Goal: Task Accomplishment & Management: Manage account settings

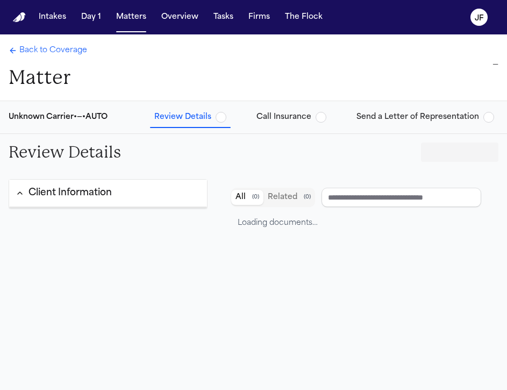
type input "**********"
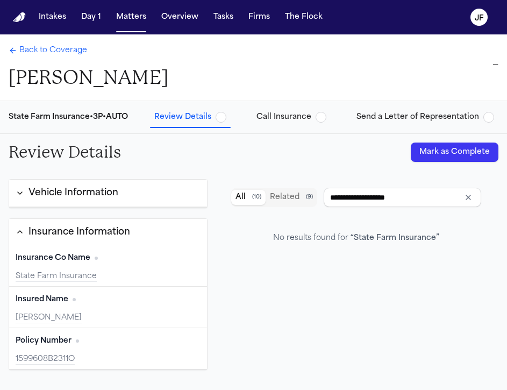
click at [73, 52] on span "Back to Coverage" at bounding box center [53, 50] width 68 height 11
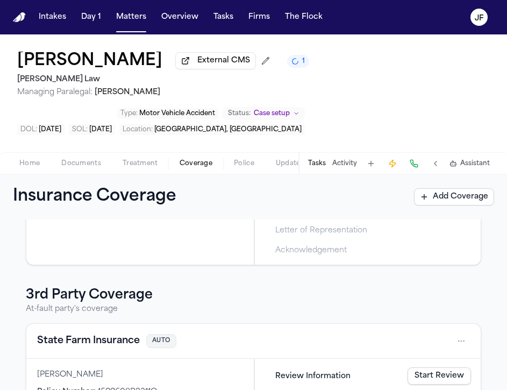
scroll to position [342, 0]
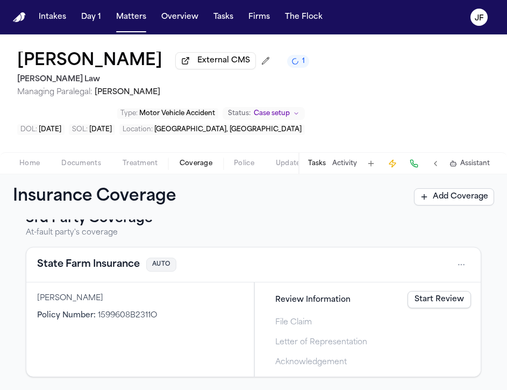
click at [103, 265] on button "State Farm Insurance" at bounding box center [88, 264] width 103 height 15
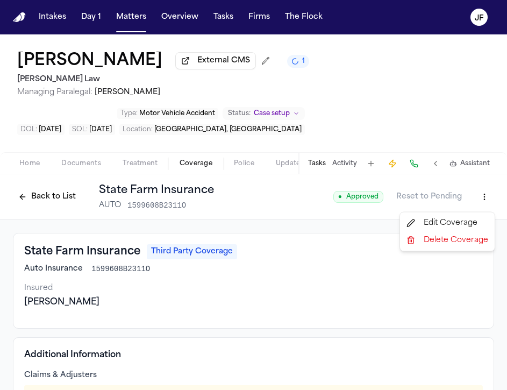
click at [479, 195] on html "Intakes Day 1 Matters Overview Tasks Firms The [PERSON_NAME] [PERSON_NAME] Exte…" at bounding box center [253, 195] width 507 height 390
click at [453, 221] on div "Edit Coverage" at bounding box center [447, 223] width 90 height 17
select select "**********"
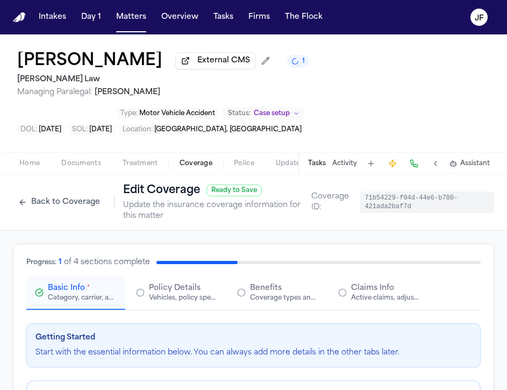
click at [374, 294] on span "Claims Info" at bounding box center [372, 288] width 43 height 11
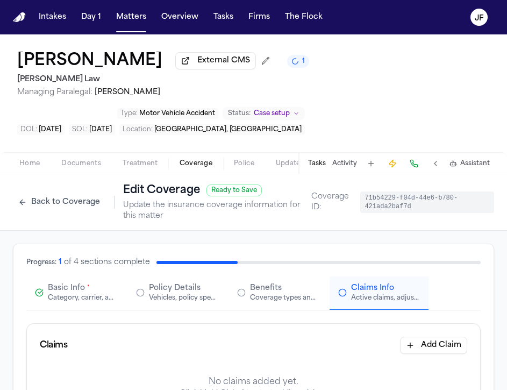
scroll to position [2, 0]
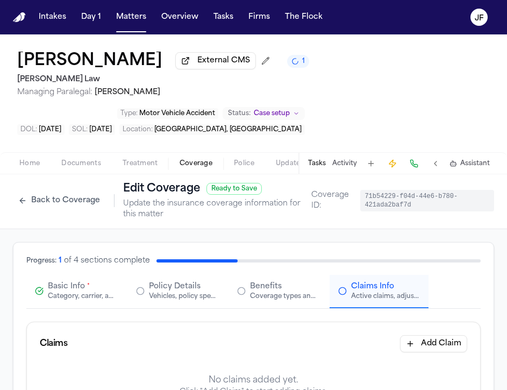
click at [54, 292] on span "Basic Info" at bounding box center [66, 286] width 37 height 11
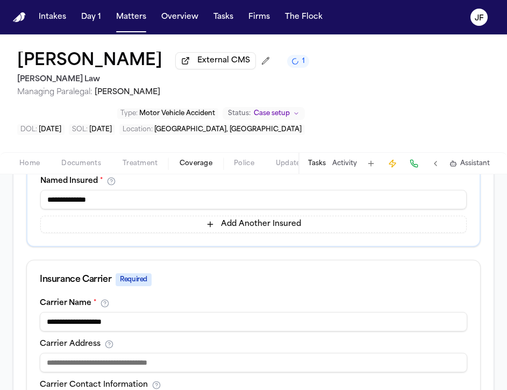
scroll to position [0, 0]
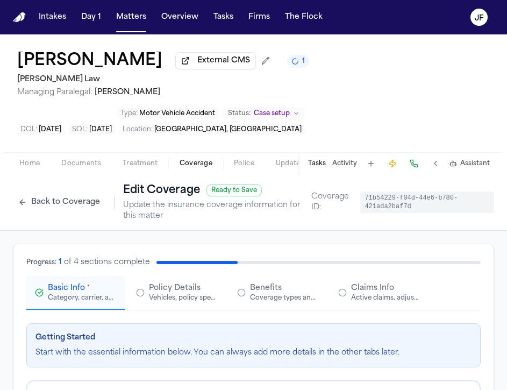
click at [176, 299] on div "Vehicles, policy specifics, and additional details" at bounding box center [183, 298] width 69 height 9
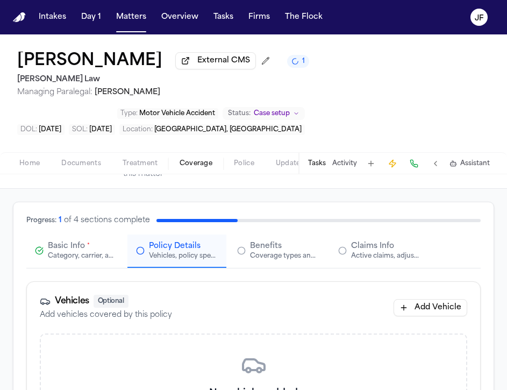
click at [267, 260] on div "Coverage types and limits" at bounding box center [284, 256] width 69 height 9
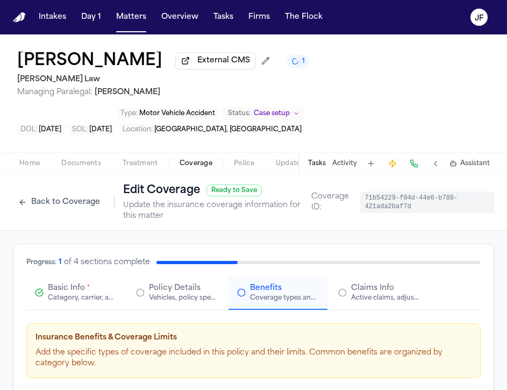
click at [378, 292] on span "Claims Info" at bounding box center [372, 288] width 43 height 11
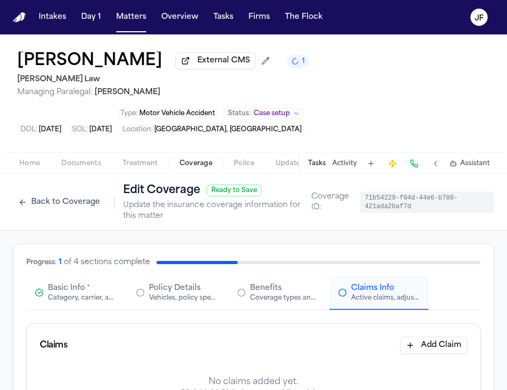
click at [66, 202] on button "Back to Coverage" at bounding box center [59, 202] width 93 height 17
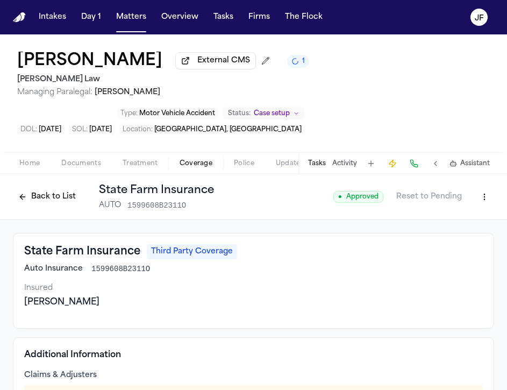
click at [47, 208] on div "Back to List State Farm Insurance AUTO 1599608B2311O" at bounding box center [113, 197] width 201 height 28
click at [51, 187] on div "Back to List State Farm Insurance AUTO 1599608B2311O" at bounding box center [113, 197] width 201 height 28
click at [53, 200] on button "Back to List" at bounding box center [47, 196] width 68 height 17
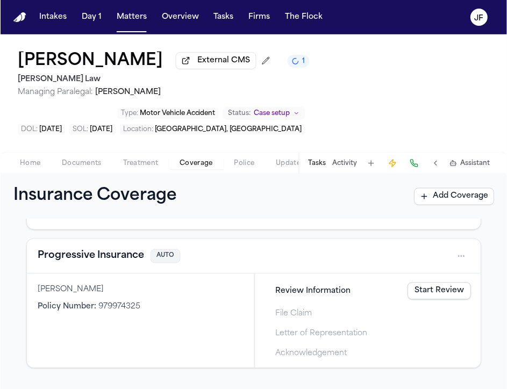
scroll to position [158, 0]
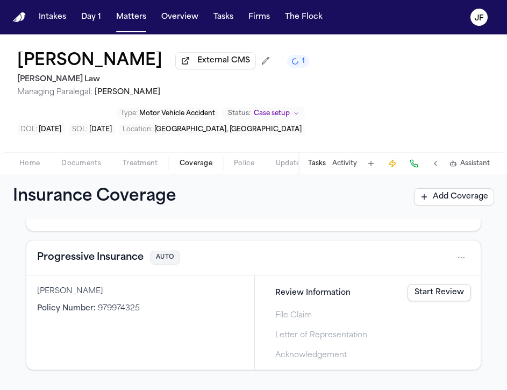
click at [93, 265] on button "Progressive Insurance" at bounding box center [90, 257] width 107 height 15
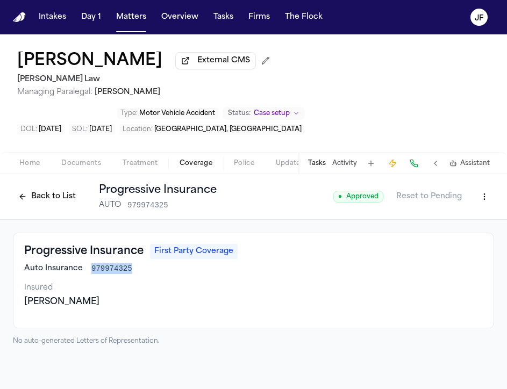
drag, startPoint x: 90, startPoint y: 270, endPoint x: 133, endPoint y: 273, distance: 43.1
click at [133, 273] on div "Auto Insurance 979974325" at bounding box center [253, 269] width 459 height 11
click at [117, 240] on div "Progressive Insurance First Party Coverage Auto Insurance 979974325 Insured [PE…" at bounding box center [253, 281] width 481 height 96
click at [61, 195] on button "Back to List" at bounding box center [47, 196] width 68 height 17
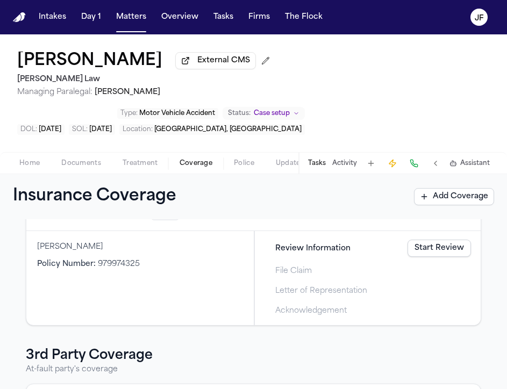
scroll to position [178, 0]
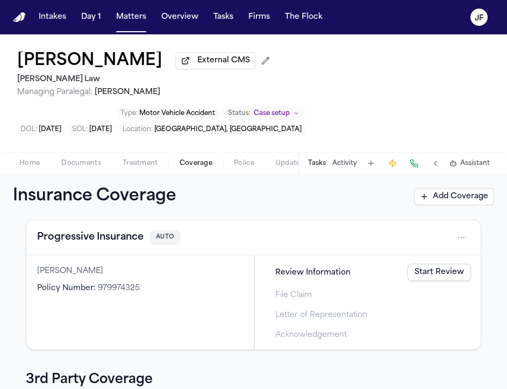
click at [97, 241] on button "Progressive Insurance" at bounding box center [90, 237] width 107 height 15
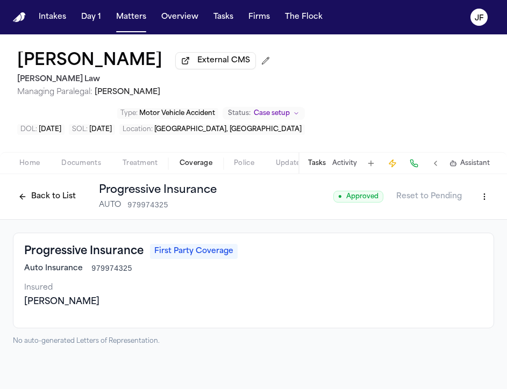
click at [403, 119] on div "[PERSON_NAME] External CMS [PERSON_NAME] Law Managing Paralegal: [PERSON_NAME] …" at bounding box center [253, 93] width 507 height 118
click at [54, 198] on button "Back to List" at bounding box center [47, 196] width 68 height 17
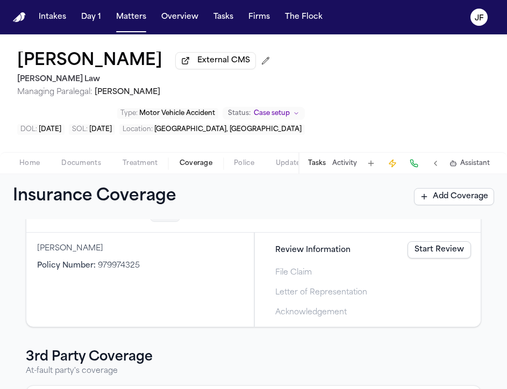
scroll to position [190, 0]
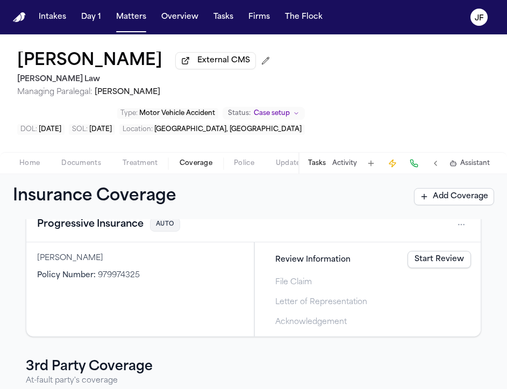
click at [87, 165] on span "Documents" at bounding box center [81, 163] width 40 height 9
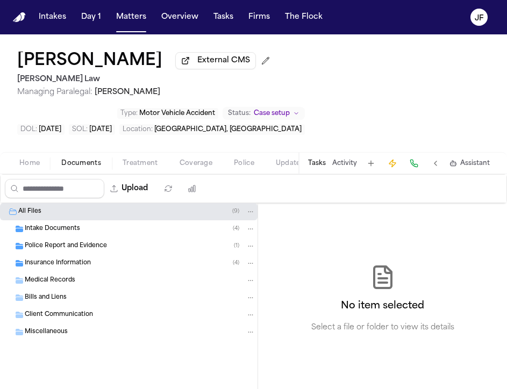
click at [110, 237] on div "Intake Documents ( 4 )" at bounding box center [129, 229] width 258 height 17
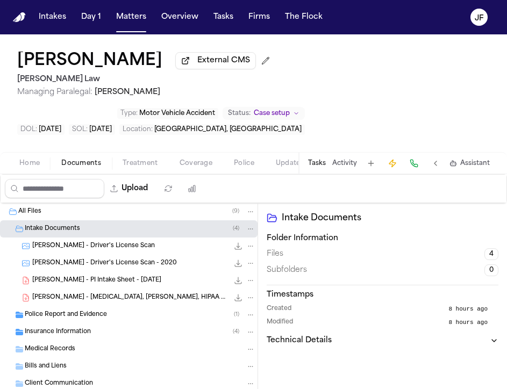
click at [116, 238] on div "Intake Documents ( 4 )" at bounding box center [129, 229] width 258 height 17
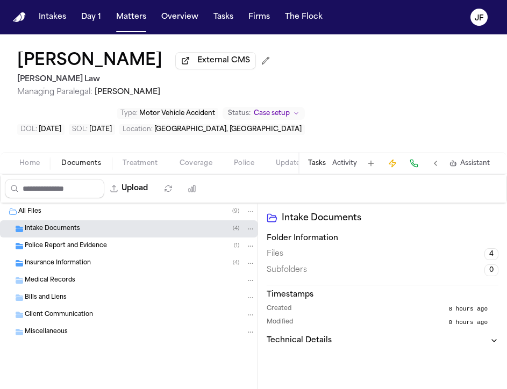
click at [197, 168] on span "Coverage" at bounding box center [196, 163] width 33 height 9
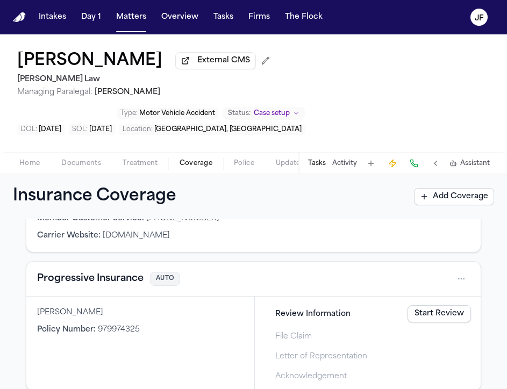
scroll to position [136, 0]
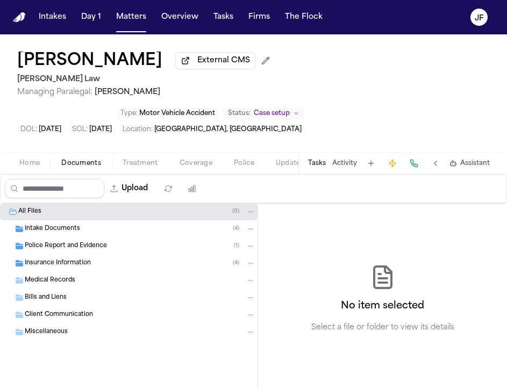
click at [73, 162] on span "Documents" at bounding box center [81, 163] width 40 height 9
click at [61, 232] on span "Intake Documents" at bounding box center [52, 229] width 55 height 9
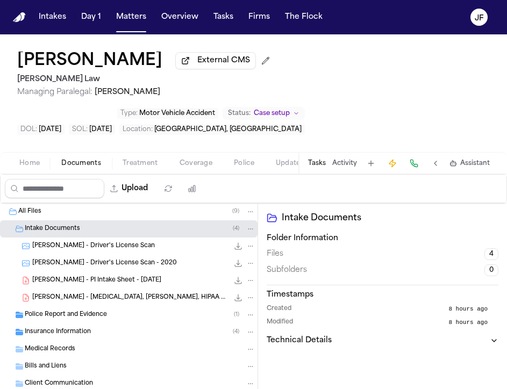
click at [70, 317] on span "Police Report and Evidence" at bounding box center [66, 315] width 82 height 9
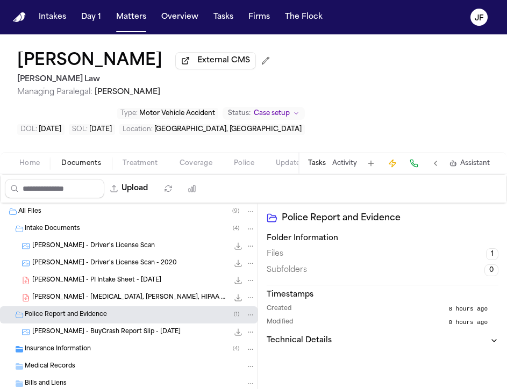
click at [100, 335] on span "[PERSON_NAME] - BuyCrash Report Slip - [DATE]" at bounding box center [106, 332] width 148 height 9
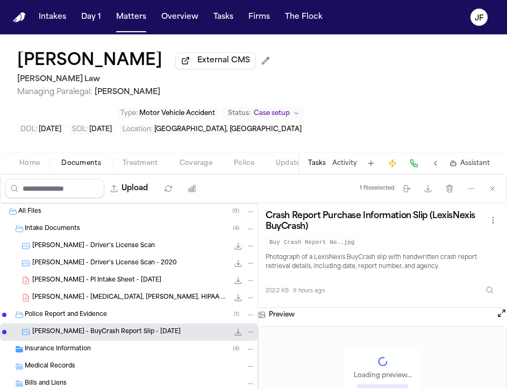
scroll to position [26, 0]
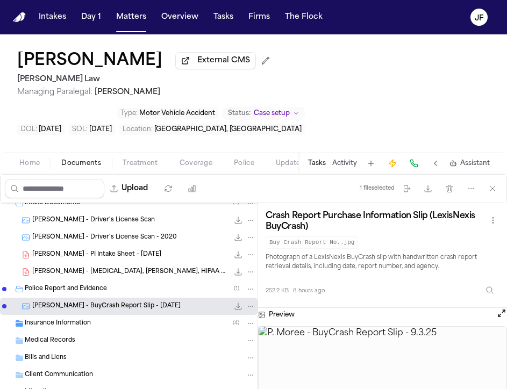
click at [117, 267] on div "[PERSON_NAME] - [MEDICAL_DATA], [PERSON_NAME], HIPAA Auth - [DATE] 634.3 KB • P…" at bounding box center [129, 272] width 258 height 17
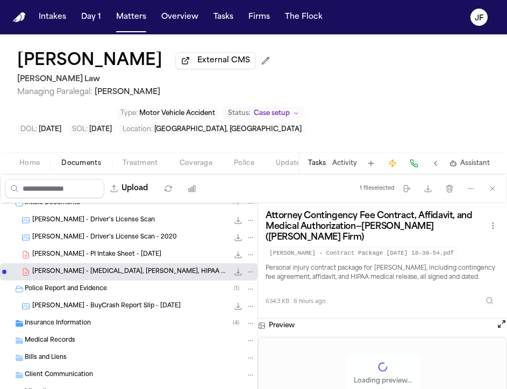
click at [122, 260] on span "[PERSON_NAME] - PI Intake Sheet - [DATE]" at bounding box center [96, 255] width 129 height 9
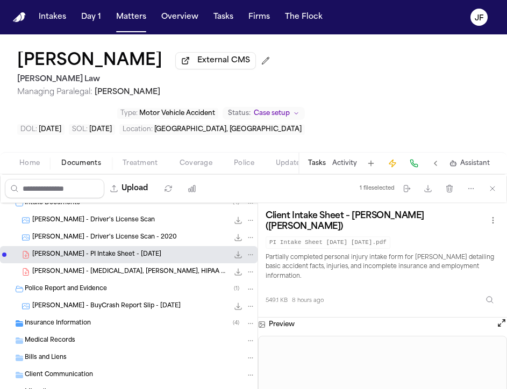
click at [238, 255] on icon "File: P. Moree - PI Intake Sheet - 9.15.25" at bounding box center [238, 255] width 7 height 7
click at [182, 168] on span "Coverage" at bounding box center [196, 163] width 33 height 9
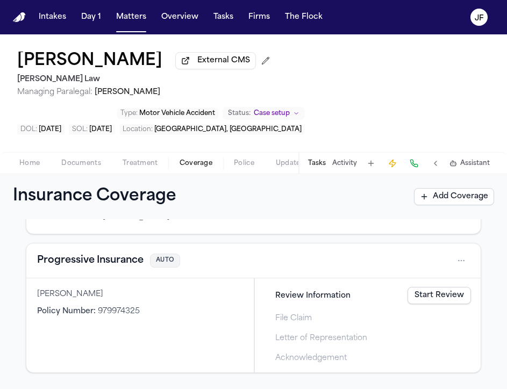
scroll to position [161, 0]
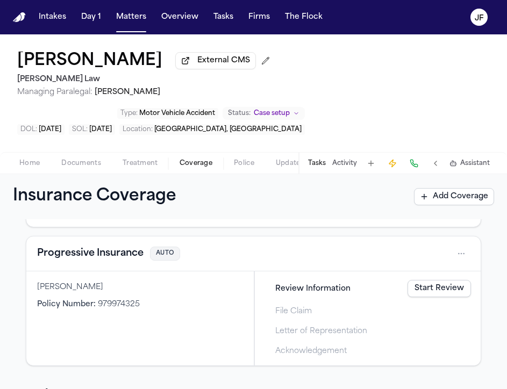
click at [77, 168] on span "Documents" at bounding box center [81, 163] width 40 height 9
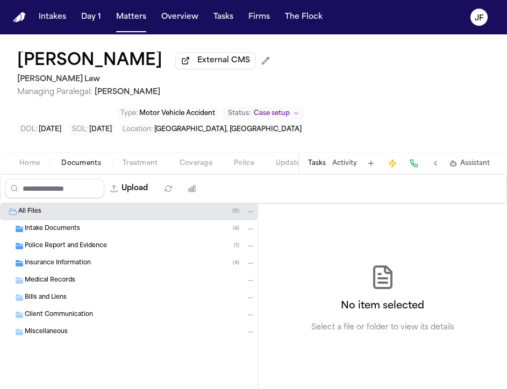
click at [41, 255] on div "Police Report and Evidence ( 1 )" at bounding box center [129, 246] width 258 height 17
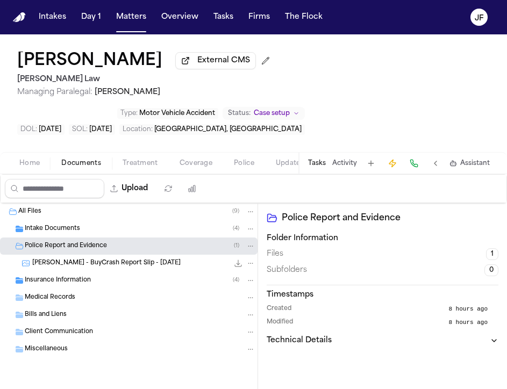
click at [71, 268] on span "[PERSON_NAME] - BuyCrash Report Slip - [DATE]" at bounding box center [106, 263] width 148 height 9
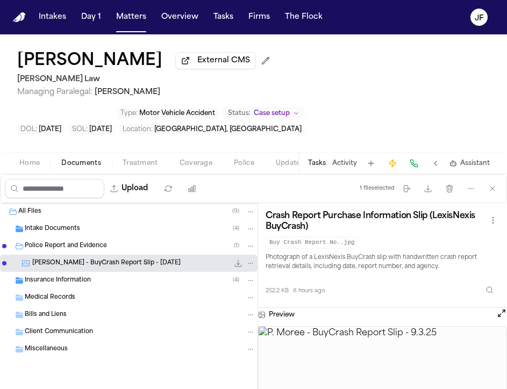
click at [238, 268] on icon "File: P. Moree - BuyCrash Report Slip - 9.3.25" at bounding box center [238, 263] width 9 height 9
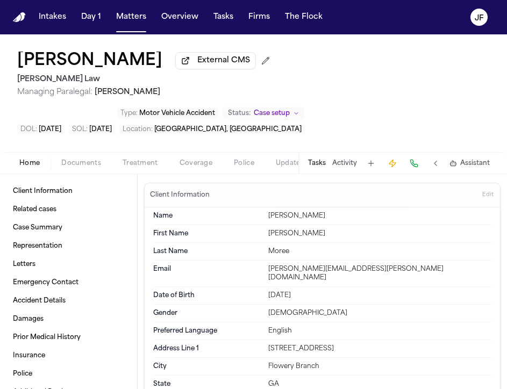
click at [33, 166] on span "Home" at bounding box center [29, 163] width 20 height 9
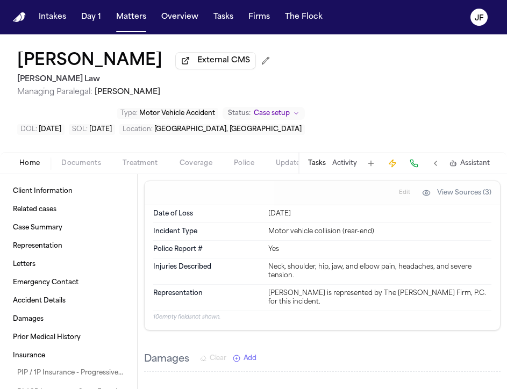
scroll to position [698, 0]
click at [198, 167] on span "Coverage" at bounding box center [196, 163] width 33 height 9
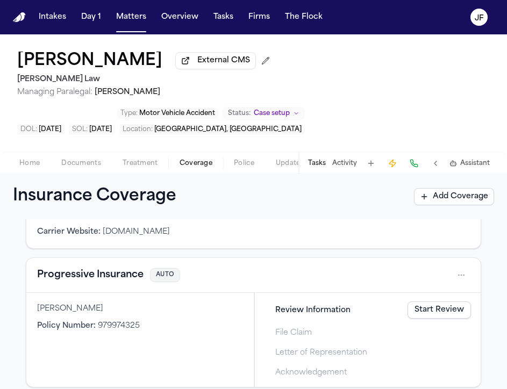
scroll to position [142, 0]
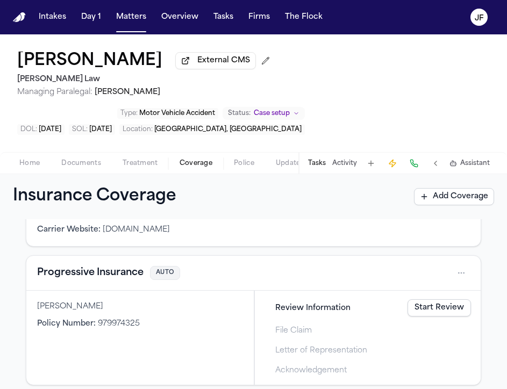
click at [124, 276] on button "Progressive Insurance" at bounding box center [90, 273] width 107 height 15
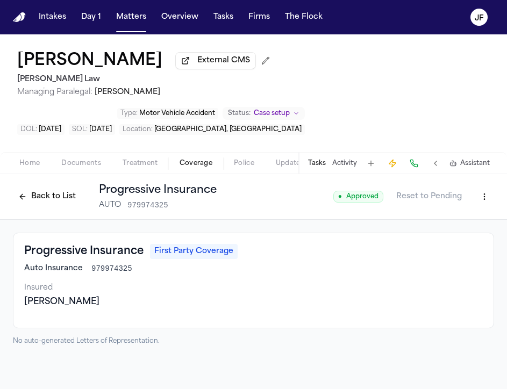
click at [488, 201] on html "Intakes Day 1 Matters Overview Tasks Firms The [PERSON_NAME] [PERSON_NAME] Exte…" at bounding box center [253, 194] width 507 height 389
drag, startPoint x: 456, startPoint y: 231, endPoint x: 455, endPoint y: 221, distance: 10.2
click at [455, 220] on div "Edit Coverage" at bounding box center [447, 223] width 90 height 17
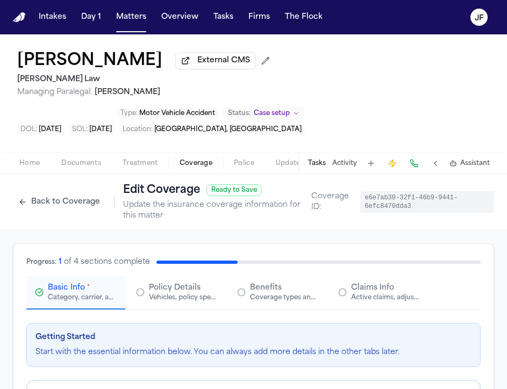
click at [381, 301] on div "Active claims, adjusters, and subrogation details" at bounding box center [385, 298] width 69 height 9
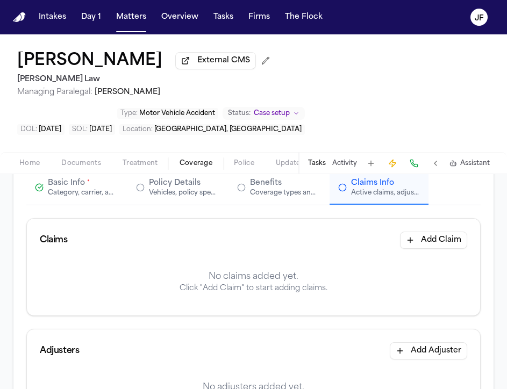
scroll to position [108, 0]
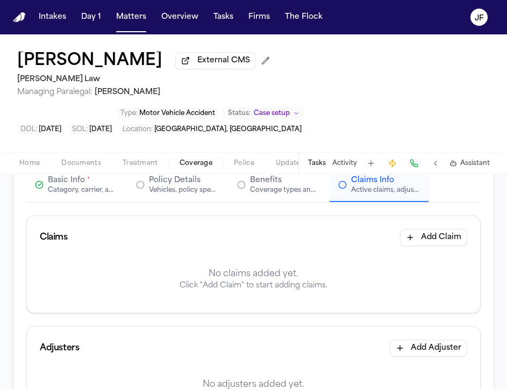
click at [436, 241] on button "Add Claim" at bounding box center [433, 237] width 67 height 17
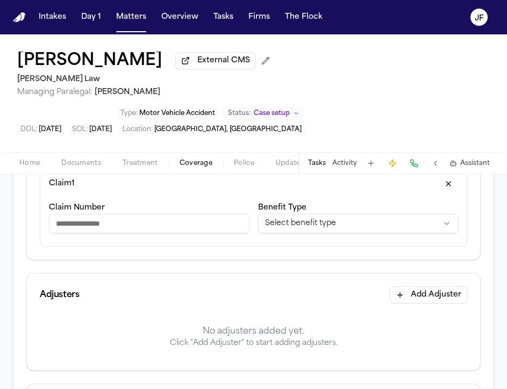
scroll to position [215, 0]
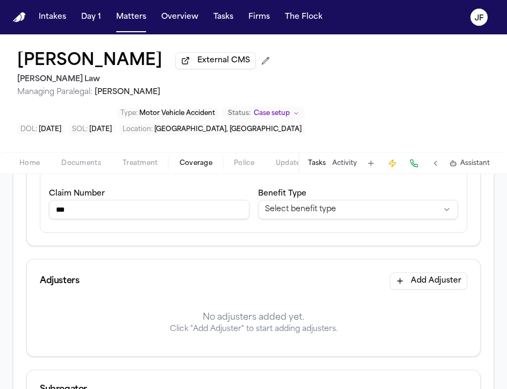
type input "***"
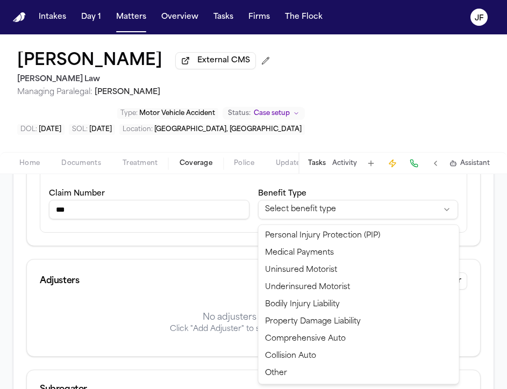
click at [315, 219] on html "**********" at bounding box center [253, 194] width 507 height 389
select select "**********"
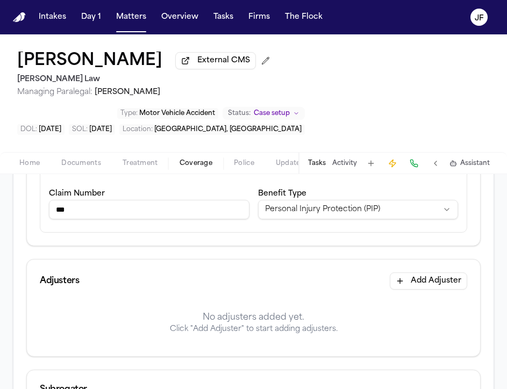
click at [155, 219] on input "***" at bounding box center [149, 209] width 201 height 19
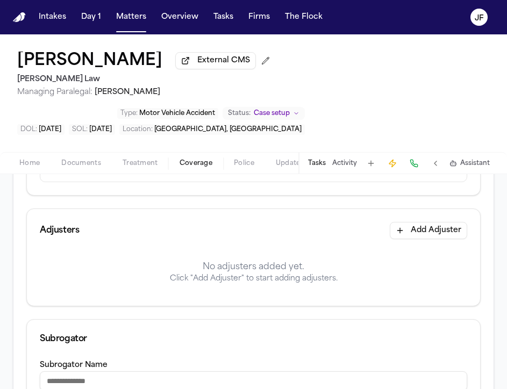
scroll to position [270, 0]
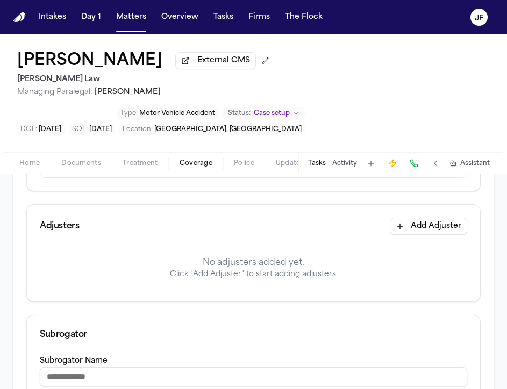
type input "**********"
click at [423, 238] on div "Adjusters Add Adjuster" at bounding box center [253, 226] width 453 height 43
click at [423, 235] on button "Add Adjuster" at bounding box center [428, 226] width 77 height 17
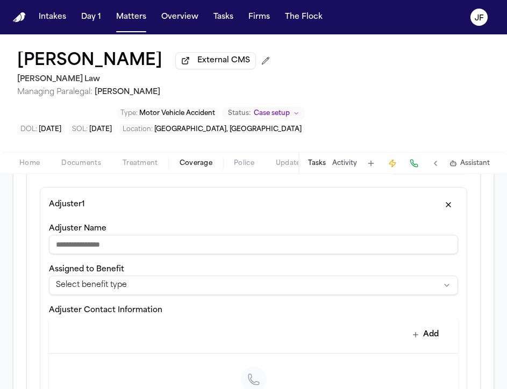
scroll to position [332, 0]
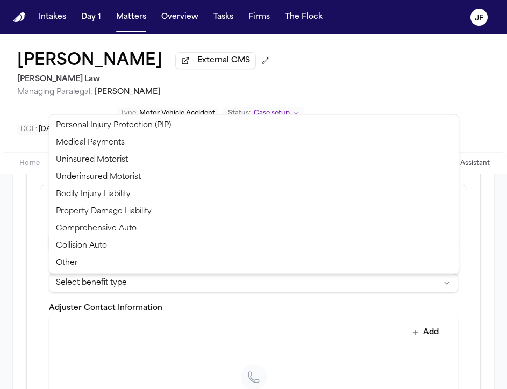
click at [321, 291] on html "**********" at bounding box center [253, 194] width 507 height 389
select select "**********"
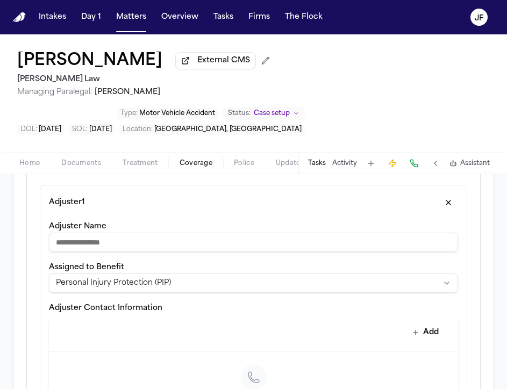
drag, startPoint x: 388, startPoint y: 244, endPoint x: 388, endPoint y: 203, distance: 40.3
click at [388, 242] on input "Adjuster Name" at bounding box center [253, 242] width 409 height 19
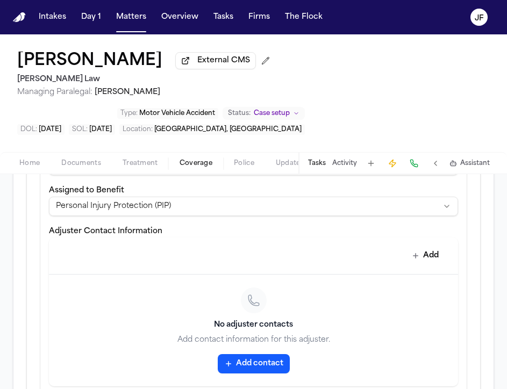
scroll to position [417, 0]
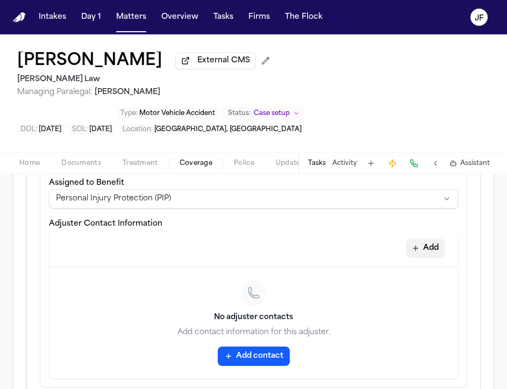
type input "**********"
click at [427, 256] on button "Add" at bounding box center [425, 248] width 39 height 19
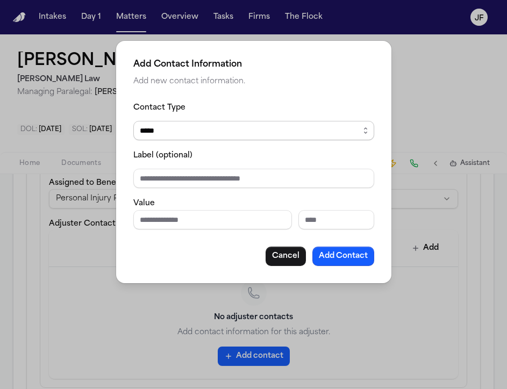
click at [271, 133] on select "***** ***** ******* *** *****" at bounding box center [253, 130] width 241 height 19
click at [133, 121] on select "***** ***** ******* *** *****" at bounding box center [253, 130] width 241 height 19
click at [248, 183] on input "Label (optional)" at bounding box center [253, 178] width 241 height 19
type input "**********"
click at [229, 183] on input "Label (optional)" at bounding box center [253, 178] width 241 height 19
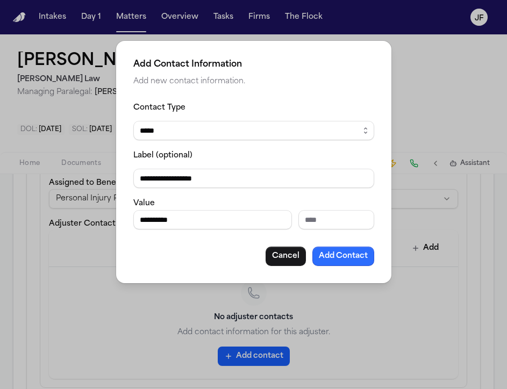
type input "**********"
click at [344, 265] on button "Add Contact" at bounding box center [344, 256] width 62 height 19
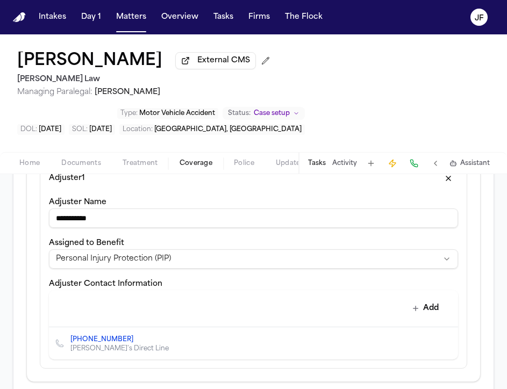
scroll to position [725, 0]
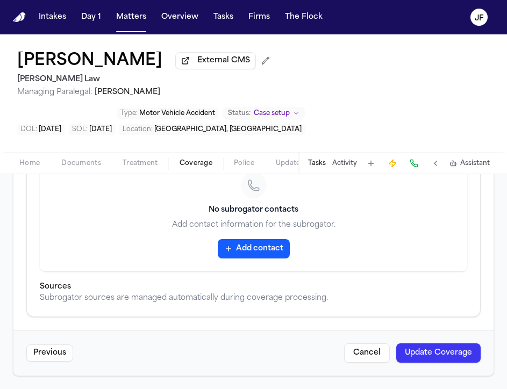
click at [422, 358] on button "Update Coverage" at bounding box center [438, 353] width 84 height 19
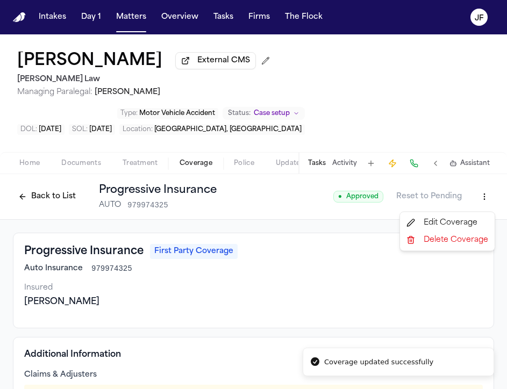
click at [490, 199] on html "Coverage updated successfully Intakes Day 1 Matters Overview Tasks Firms The [P…" at bounding box center [253, 194] width 507 height 389
click at [470, 217] on div "Edit Coverage" at bounding box center [447, 223] width 90 height 17
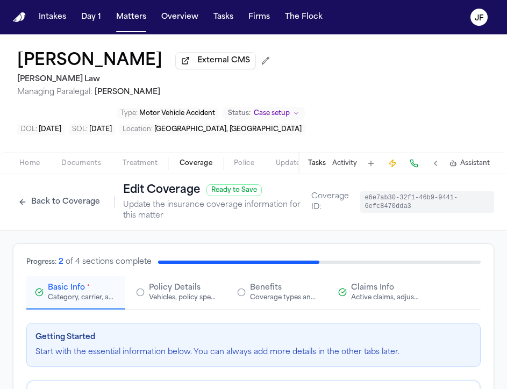
scroll to position [80, 0]
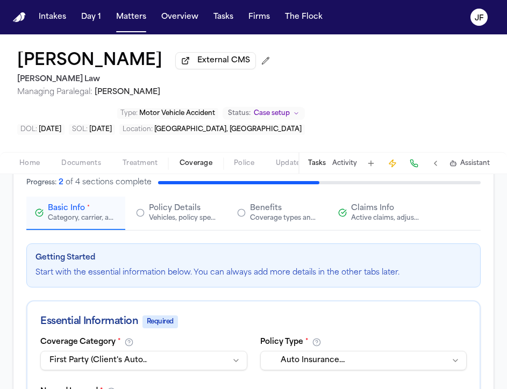
click at [392, 219] on div "Active claims, adjusters, and subrogation details" at bounding box center [385, 218] width 69 height 9
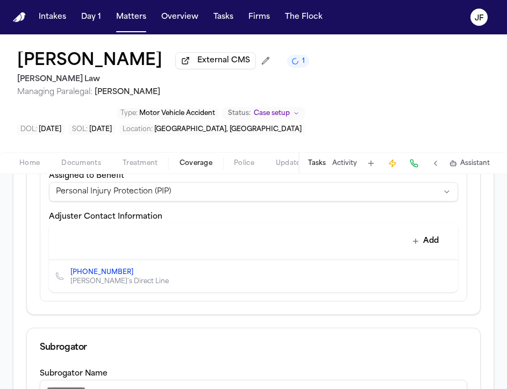
scroll to position [422, 0]
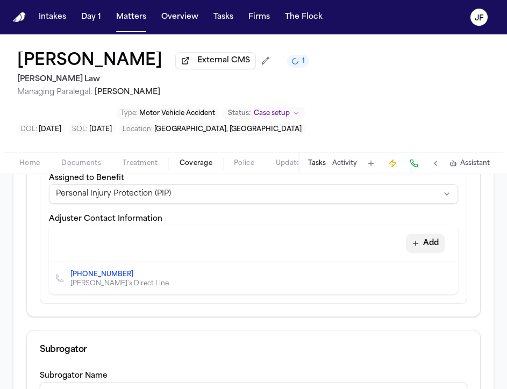
click at [432, 252] on button "Add" at bounding box center [425, 243] width 39 height 19
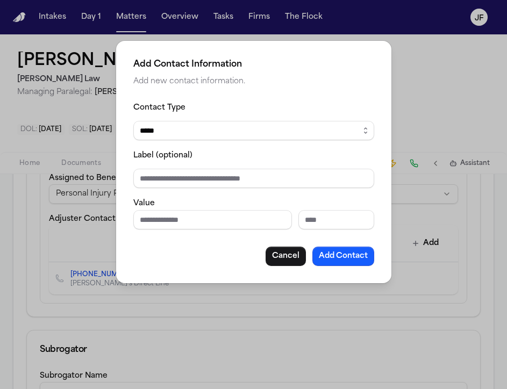
click at [247, 138] on select "***** ***** ******* *** *****" at bounding box center [253, 130] width 241 height 19
select select "***"
click at [133, 121] on select "***** ***** ******* *** *****" at bounding box center [253, 130] width 241 height 19
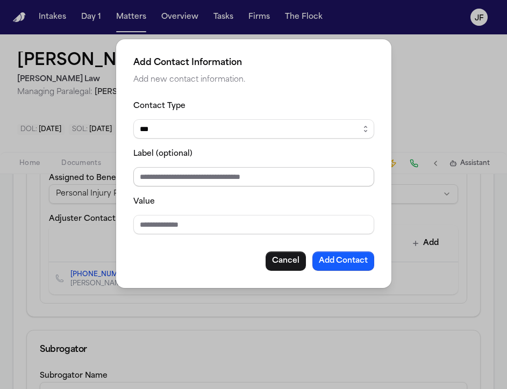
click at [243, 170] on input "Label (optional)" at bounding box center [253, 176] width 241 height 19
click at [226, 221] on input "Value" at bounding box center [253, 224] width 241 height 19
click at [247, 180] on input "Label (optional)" at bounding box center [253, 176] width 241 height 19
type input "**********"
click at [221, 231] on input "Value" at bounding box center [253, 224] width 241 height 19
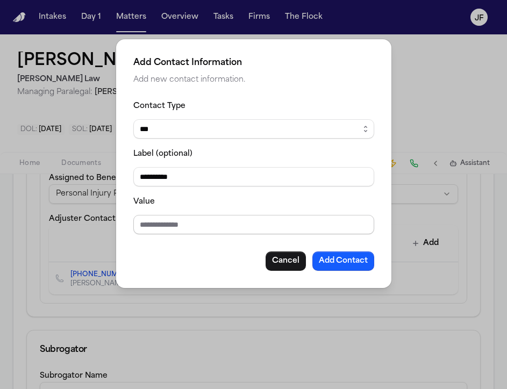
paste input "**********"
type input "**********"
click at [330, 263] on button "Add Contact" at bounding box center [344, 261] width 62 height 19
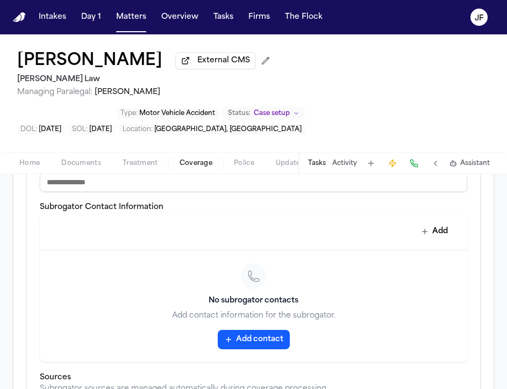
scroll to position [780, 0]
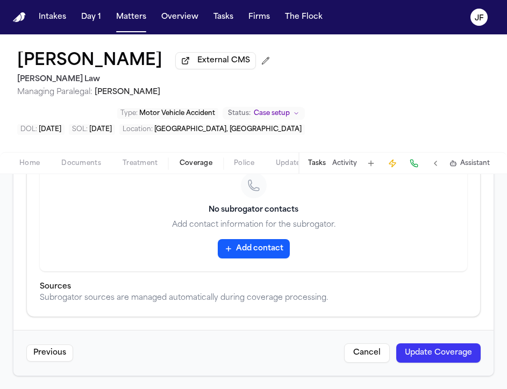
click at [437, 354] on button "Update Coverage" at bounding box center [438, 353] width 84 height 19
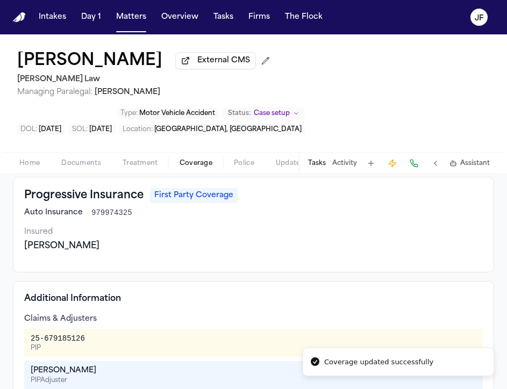
scroll to position [65, 0]
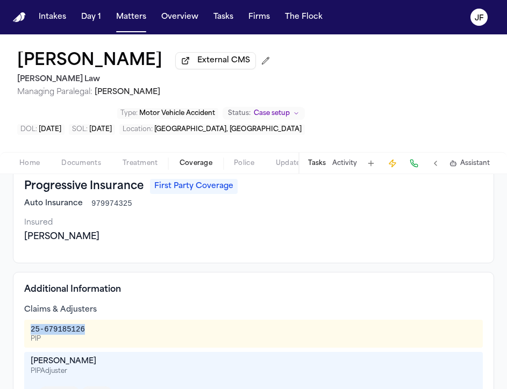
drag, startPoint x: 86, startPoint y: 330, endPoint x: 32, endPoint y: 330, distance: 53.8
click at [32, 330] on div "25-679185126 PIP" at bounding box center [254, 333] width 446 height 19
copy div "25-679185126"
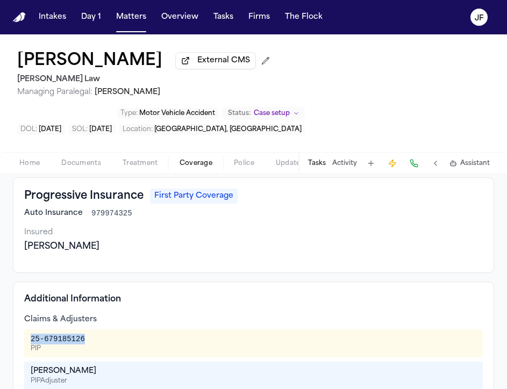
scroll to position [53, 0]
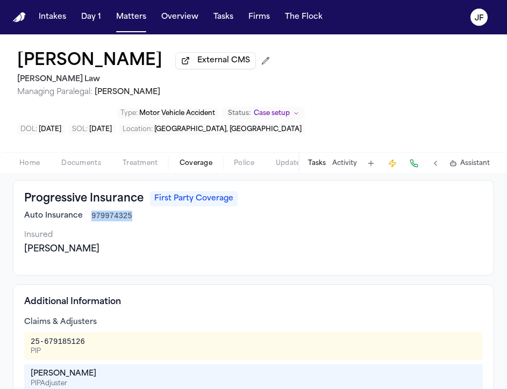
drag, startPoint x: 132, startPoint y: 221, endPoint x: 91, endPoint y: 220, distance: 40.9
click at [91, 220] on div "Auto Insurance 979974325" at bounding box center [253, 216] width 459 height 11
copy span "979974325"
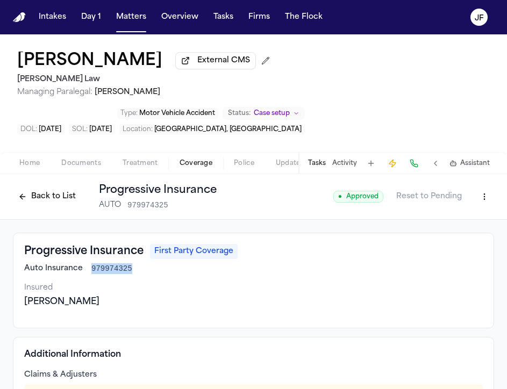
click at [41, 204] on button "Back to List" at bounding box center [47, 196] width 68 height 17
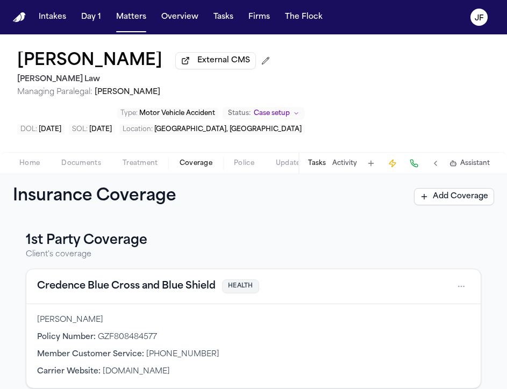
scroll to position [342, 0]
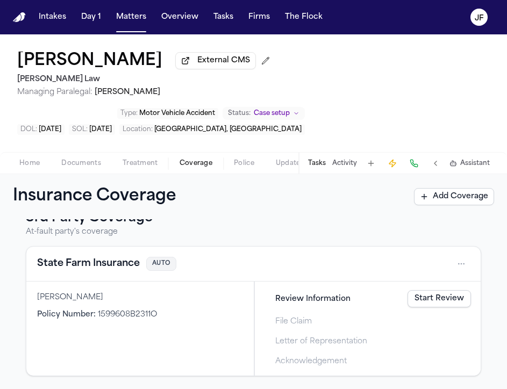
click at [90, 268] on button "State Farm Insurance" at bounding box center [88, 264] width 103 height 15
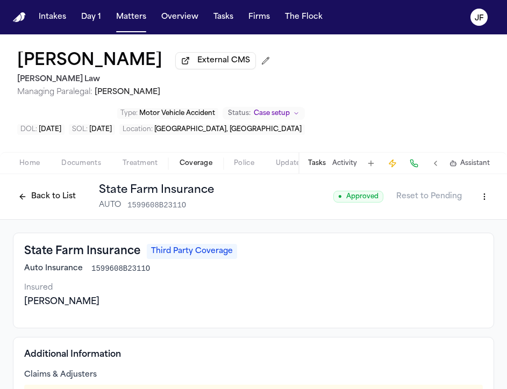
click at [487, 197] on html "Intakes Day 1 Matters Overview Tasks Firms The [PERSON_NAME] [PERSON_NAME] Exte…" at bounding box center [253, 194] width 507 height 389
click at [441, 221] on div "Edit Coverage" at bounding box center [447, 223] width 90 height 17
select select "**********"
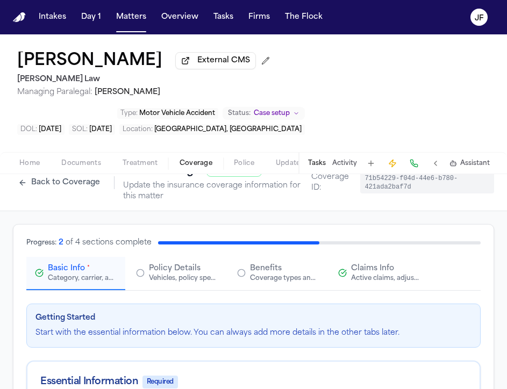
scroll to position [28, 0]
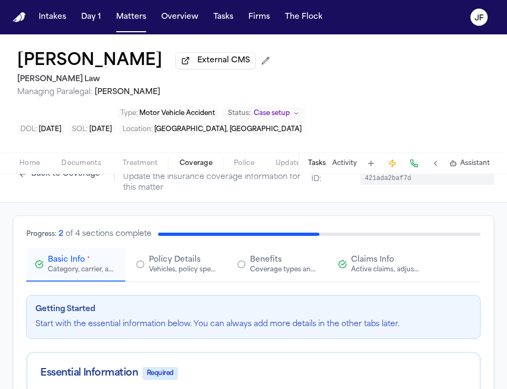
click at [372, 272] on div "Active claims, adjusters, and subrogation details" at bounding box center [385, 270] width 69 height 9
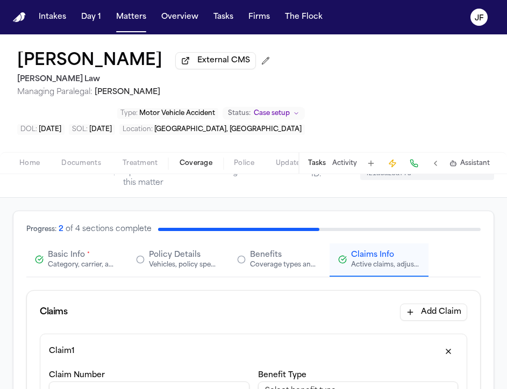
scroll to position [42, 0]
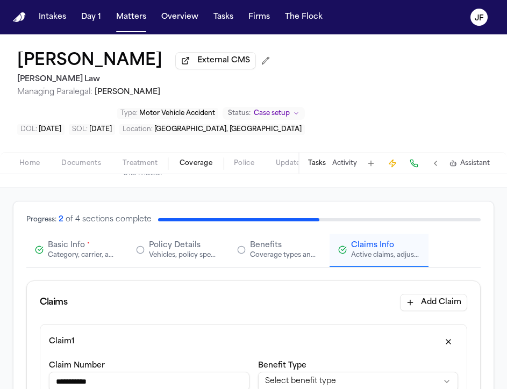
click at [73, 240] on button "Basic Info * Category, carrier, and policy holder information" at bounding box center [75, 250] width 99 height 33
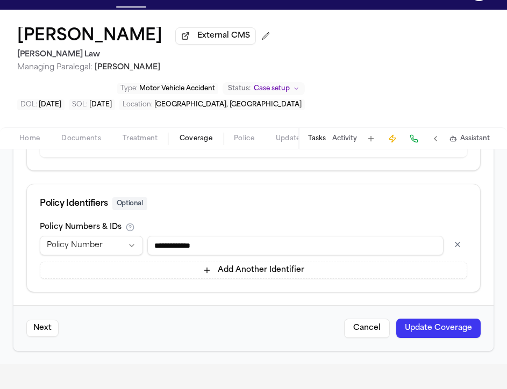
scroll to position [26, 0]
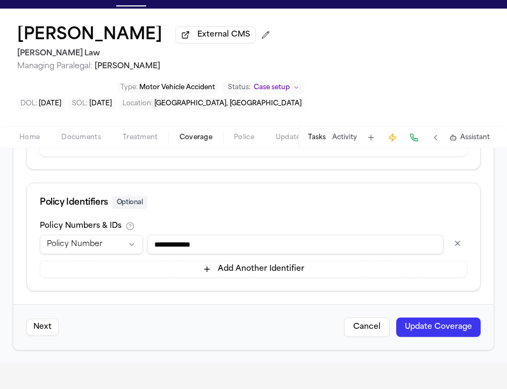
click at [217, 246] on input "**********" at bounding box center [295, 244] width 296 height 19
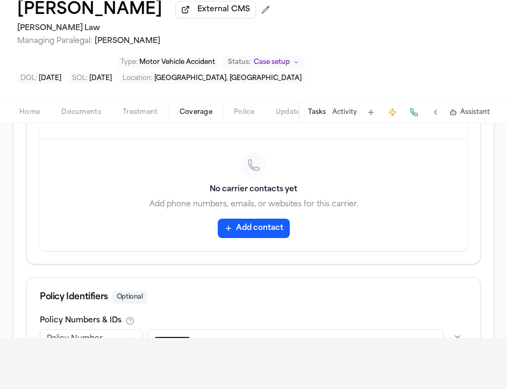
scroll to position [654, 0]
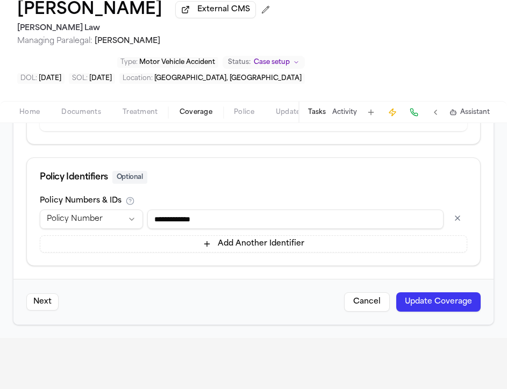
click at [416, 301] on button "Update Coverage" at bounding box center [438, 302] width 84 height 19
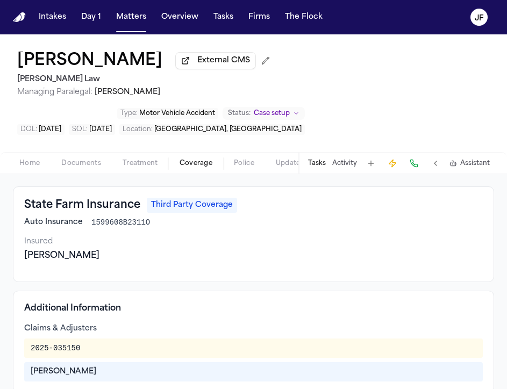
scroll to position [48, 0]
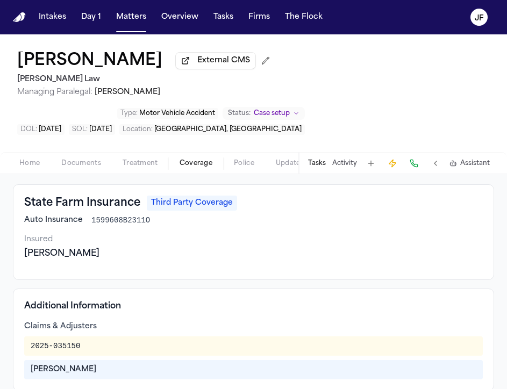
drag, startPoint x: 87, startPoint y: 261, endPoint x: 24, endPoint y: 260, distance: 62.9
click at [24, 260] on div "[PERSON_NAME]" at bounding box center [253, 253] width 459 height 13
copy div "[PERSON_NAME]"
click at [30, 167] on span "Home" at bounding box center [29, 163] width 20 height 9
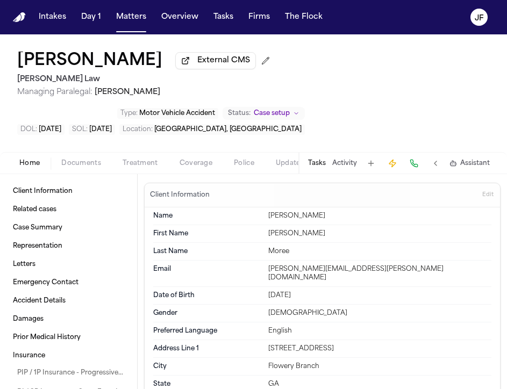
click at [75, 173] on div "Home Documents Treatment Coverage Police Updates Mail Fax Demand Workspaces Art…" at bounding box center [253, 163] width 507 height 22
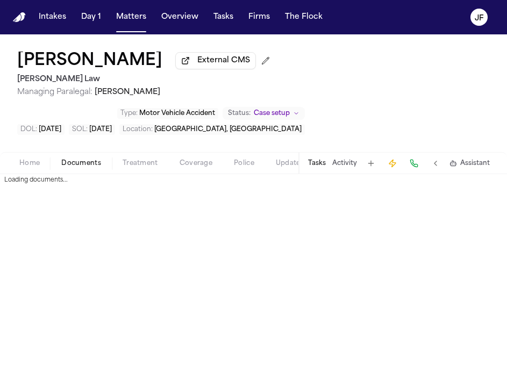
click at [75, 170] on span "button" at bounding box center [81, 169] width 53 height 1
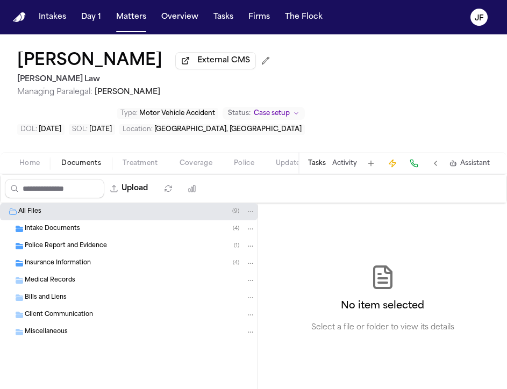
click at [53, 245] on span "Police Report and Evidence" at bounding box center [66, 246] width 82 height 9
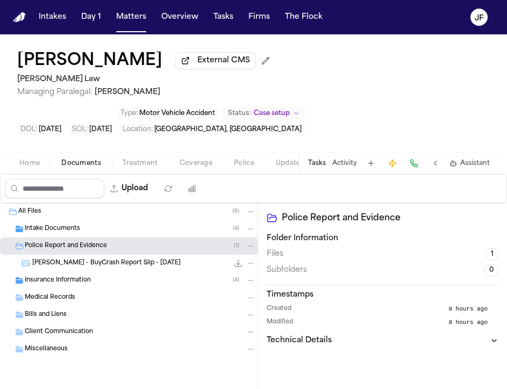
click at [63, 282] on span "Insurance Information" at bounding box center [58, 280] width 66 height 9
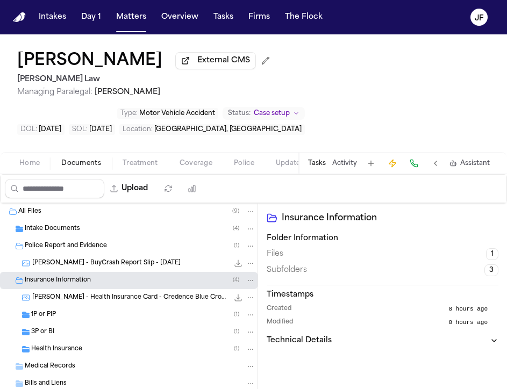
click at [88, 324] on div "1P or PIP ( 1 )" at bounding box center [129, 315] width 258 height 17
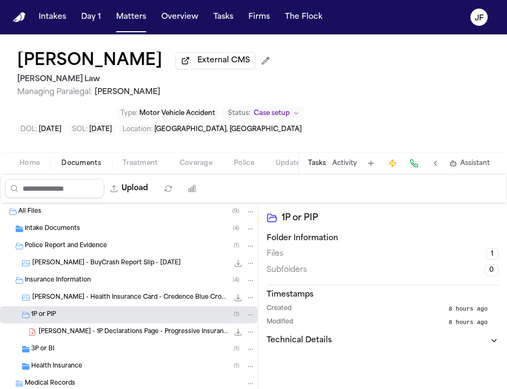
click at [81, 354] on div "3P or BI ( 1 )" at bounding box center [143, 350] width 224 height 10
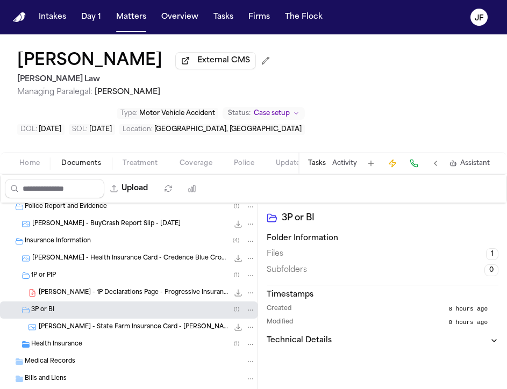
scroll to position [47, 0]
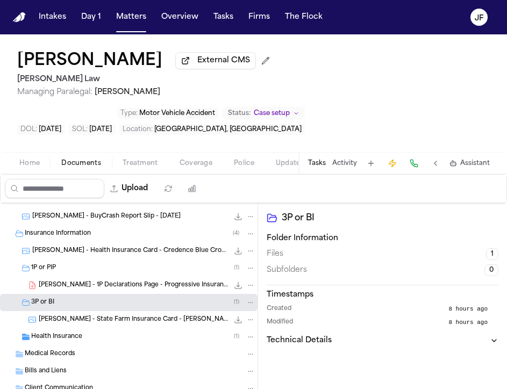
click at [135, 323] on span "[PERSON_NAME] - State Farm Insurance Card - [PERSON_NAME] & [PERSON_NAME] - [DA…" at bounding box center [134, 320] width 190 height 9
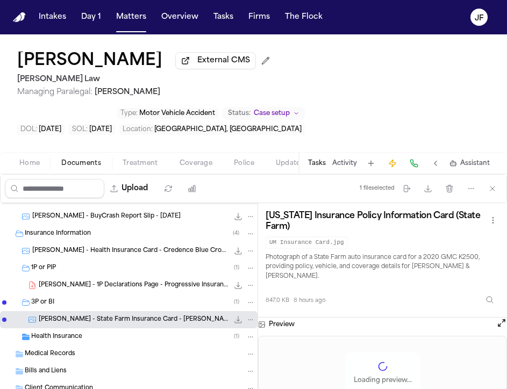
click at [237, 324] on icon "File: P. Moree - State Farm Insurance Card - Michael & David Daniel - 2.23.94 t…" at bounding box center [238, 320] width 7 height 7
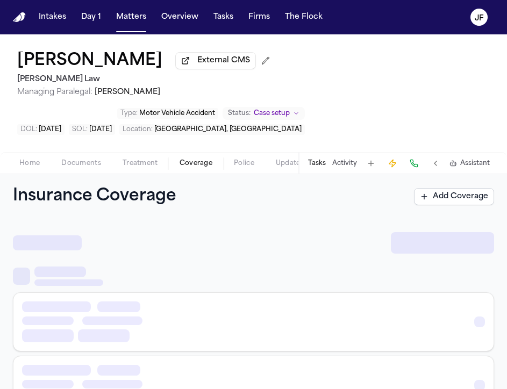
click at [193, 163] on span "Coverage" at bounding box center [196, 163] width 33 height 9
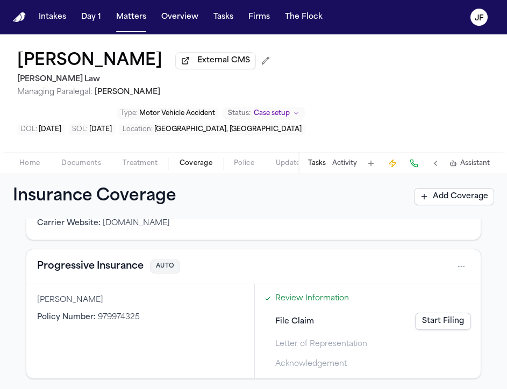
scroll to position [153, 0]
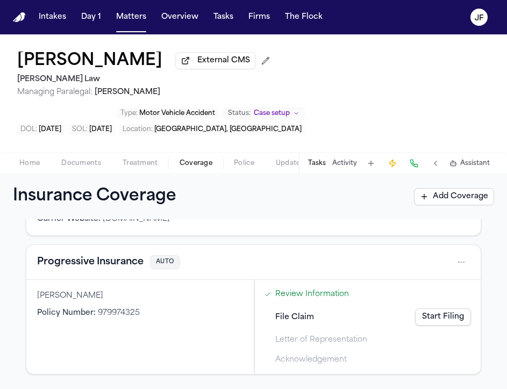
click at [37, 167] on span "Home" at bounding box center [29, 163] width 20 height 9
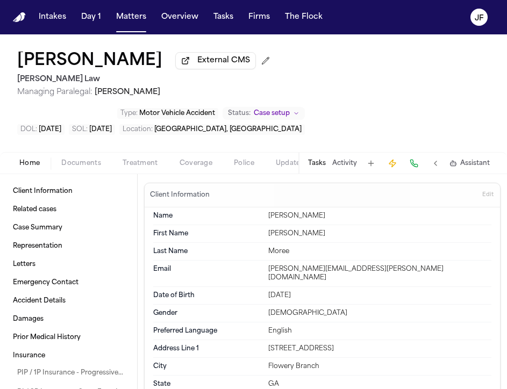
click at [81, 167] on span "Documents" at bounding box center [81, 163] width 40 height 9
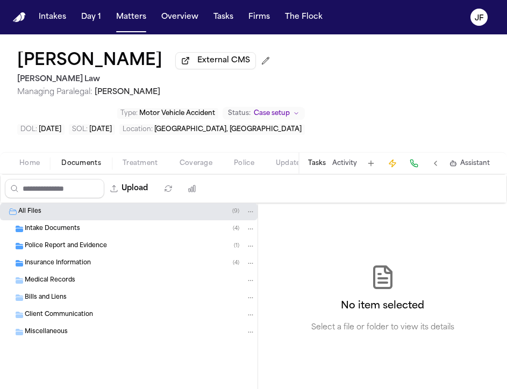
click at [55, 260] on div "Insurance Information ( 4 )" at bounding box center [129, 263] width 258 height 17
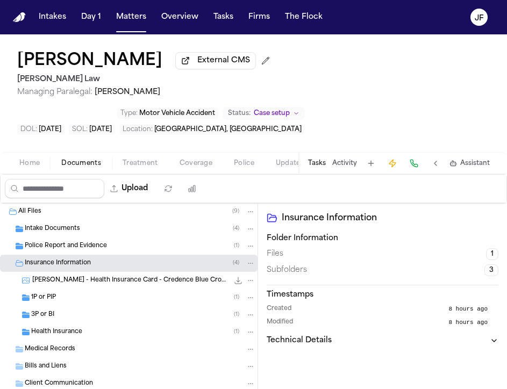
click at [67, 251] on span "Police Report and Evidence" at bounding box center [66, 246] width 82 height 9
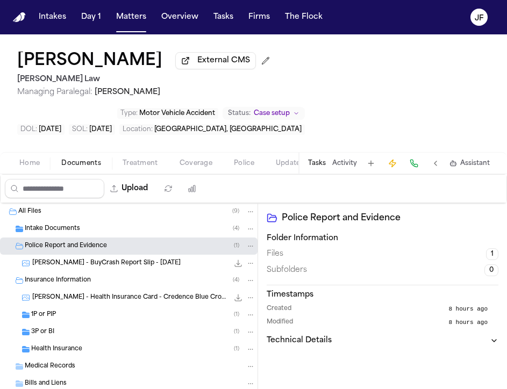
click at [104, 234] on div "Intake Documents ( 4 )" at bounding box center [140, 229] width 231 height 10
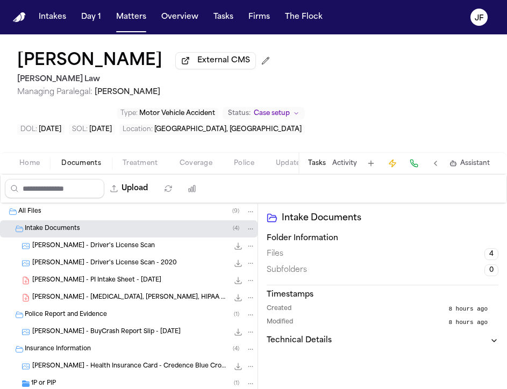
click at [109, 285] on span "[PERSON_NAME] - PI Intake Sheet - [DATE]" at bounding box center [96, 280] width 129 height 9
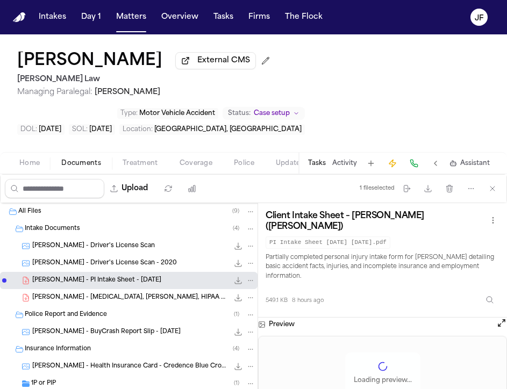
click at [239, 285] on icon "File: P. Moree - PI Intake Sheet - 9.15.25" at bounding box center [238, 280] width 9 height 9
click at [197, 168] on span "Coverage" at bounding box center [196, 163] width 33 height 9
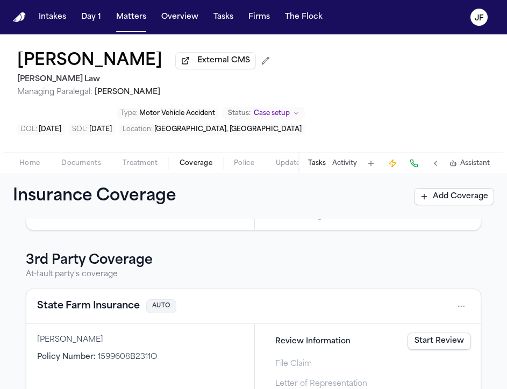
scroll to position [342, 0]
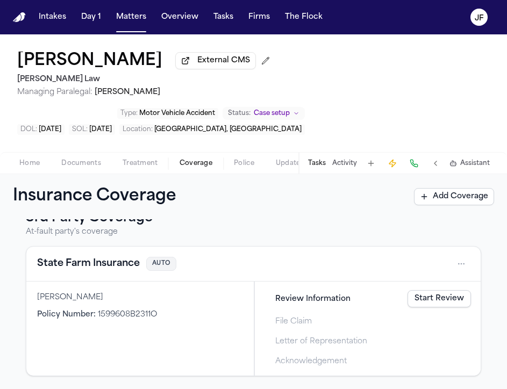
click at [125, 264] on button "State Farm Insurance" at bounding box center [88, 264] width 103 height 15
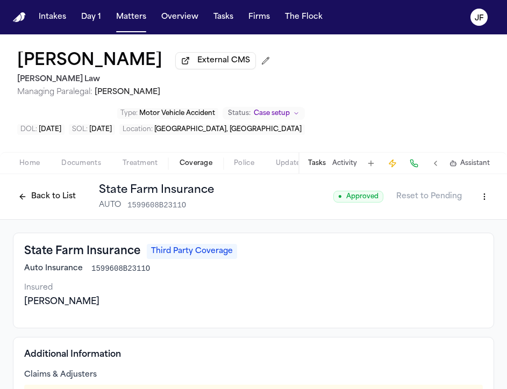
click at [478, 198] on html "Intakes Day 1 Matters Overview Tasks Firms The [PERSON_NAME] [PERSON_NAME] Exte…" at bounding box center [253, 194] width 507 height 389
click at [462, 217] on div "Edit Coverage" at bounding box center [447, 223] width 90 height 17
select select "**********"
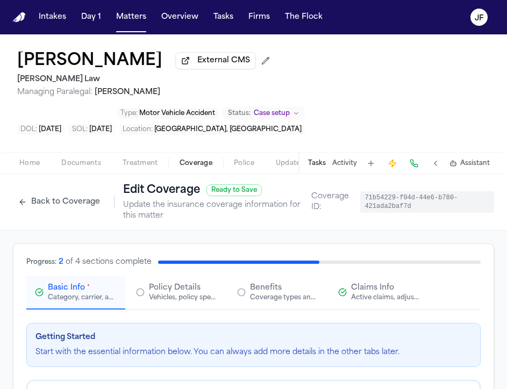
click at [352, 297] on div "Active claims, adjusters, and subrogation details" at bounding box center [385, 298] width 69 height 9
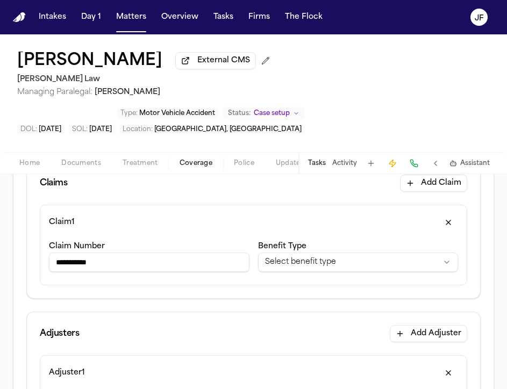
scroll to position [168, 0]
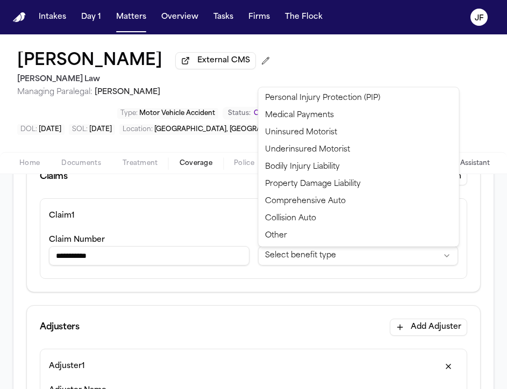
click at [304, 253] on html "**********" at bounding box center [253, 194] width 507 height 389
select select "**********"
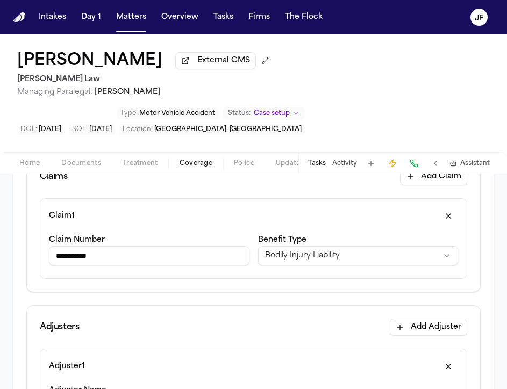
drag, startPoint x: 125, startPoint y: 261, endPoint x: 11, endPoint y: 253, distance: 113.8
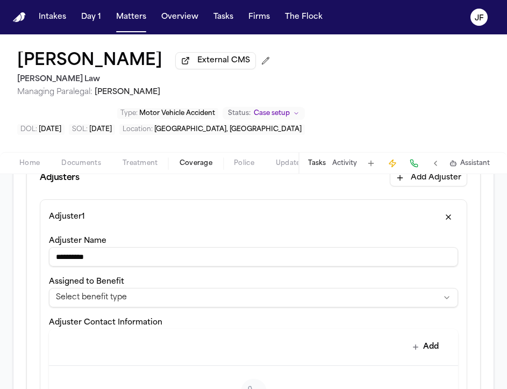
scroll to position [321, 0]
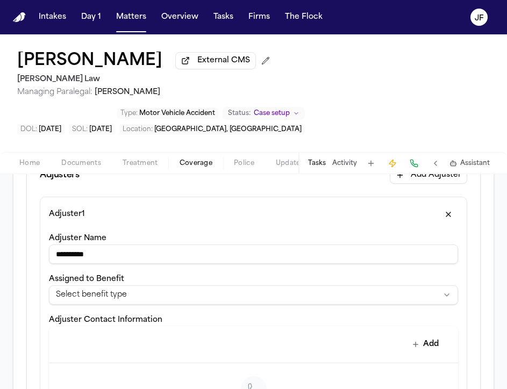
type input "*********"
click at [181, 302] on html "**********" at bounding box center [253, 194] width 507 height 389
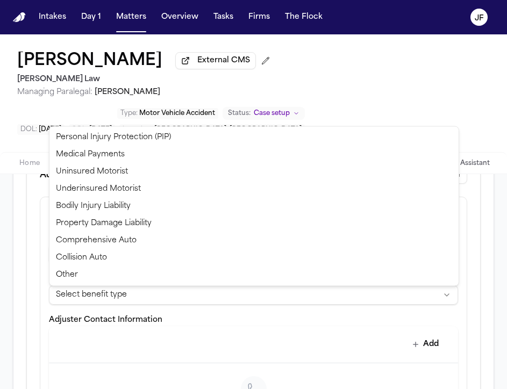
select select "**********"
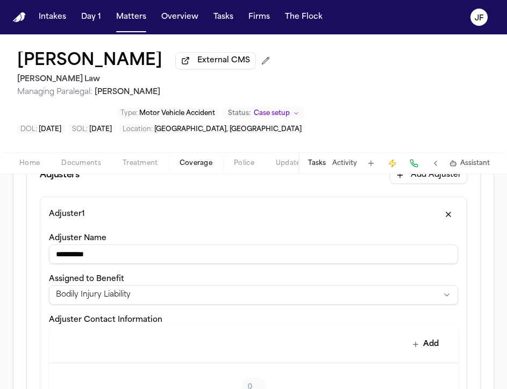
drag, startPoint x: 165, startPoint y: 263, endPoint x: -4, endPoint y: 275, distance: 169.4
click at [0, 275] on html "**********" at bounding box center [253, 194] width 507 height 389
type input "*"
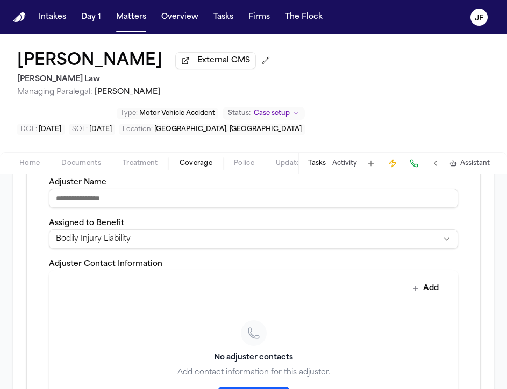
scroll to position [385, 0]
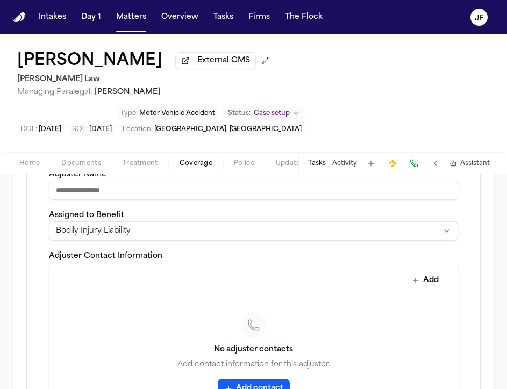
click at [425, 289] on button "Add" at bounding box center [425, 280] width 39 height 19
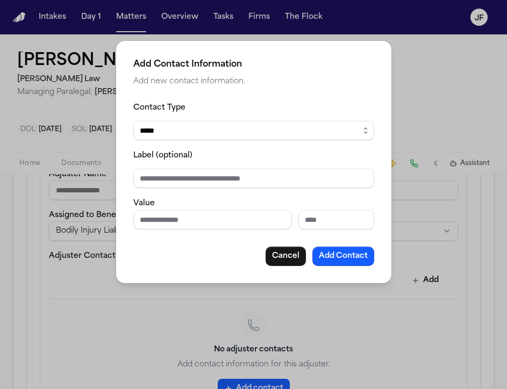
click at [285, 249] on button "Cancel" at bounding box center [286, 256] width 40 height 19
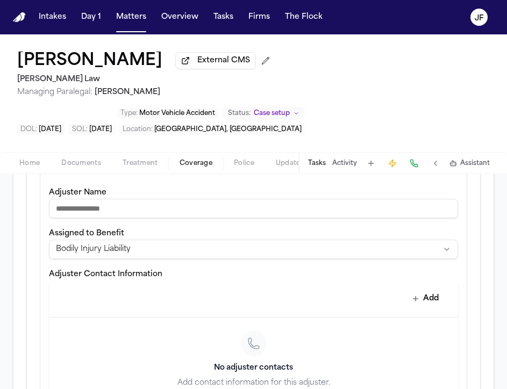
scroll to position [364, 0]
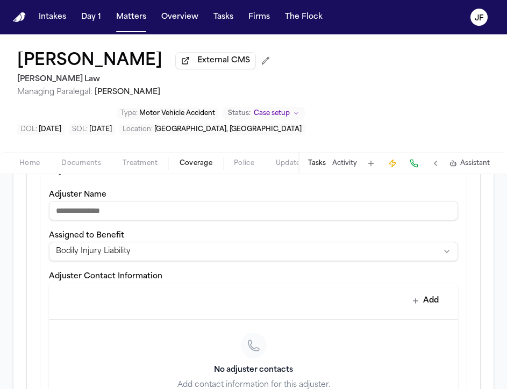
click at [283, 204] on input "Adjuster Name" at bounding box center [253, 210] width 409 height 19
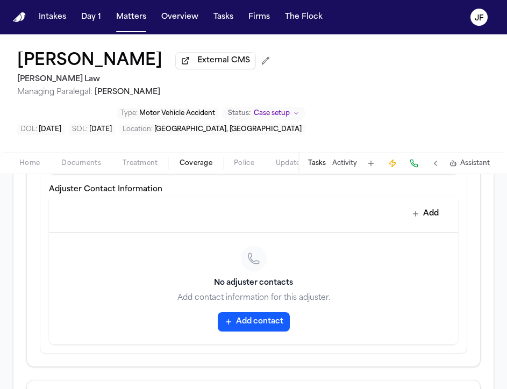
scroll to position [463, 0]
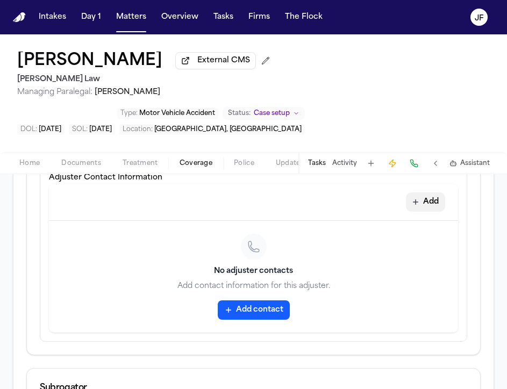
type input "**********"
click at [426, 208] on button "Add" at bounding box center [425, 202] width 39 height 19
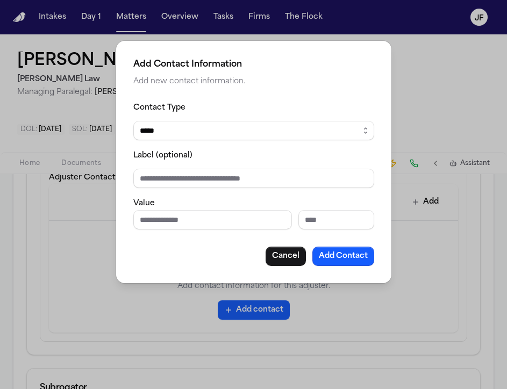
click at [223, 138] on select "***** ***** ******* *** *****" at bounding box center [253, 130] width 241 height 19
click at [225, 215] on input "Phone number" at bounding box center [212, 219] width 159 height 19
type input "**********"
drag, startPoint x: 244, startPoint y: 181, endPoint x: 244, endPoint y: 161, distance: 19.9
click at [244, 181] on input "Label (optional)" at bounding box center [253, 178] width 241 height 19
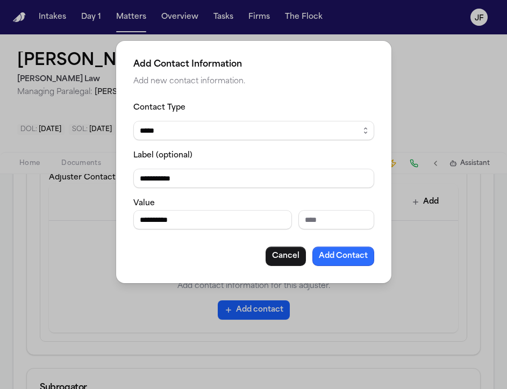
type input "**********"
click at [338, 258] on button "Add Contact" at bounding box center [344, 256] width 62 height 19
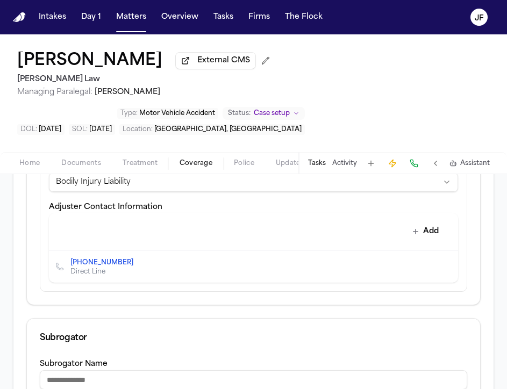
scroll to position [422, 0]
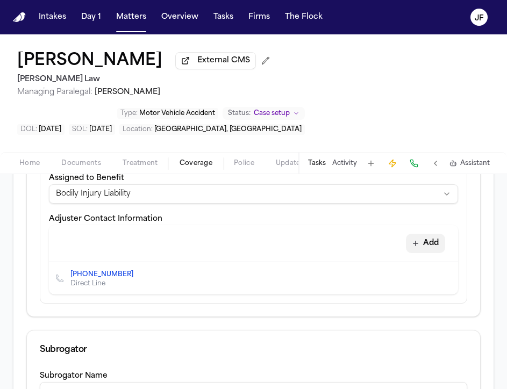
click at [432, 249] on button "Add" at bounding box center [425, 243] width 39 height 19
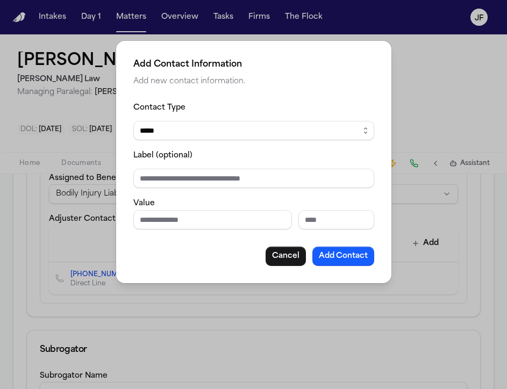
click at [269, 133] on select "***** ***** ******* *** *****" at bounding box center [253, 130] width 241 height 19
select select "*****"
click at [133, 121] on select "***** ***** ******* *** *****" at bounding box center [253, 130] width 241 height 19
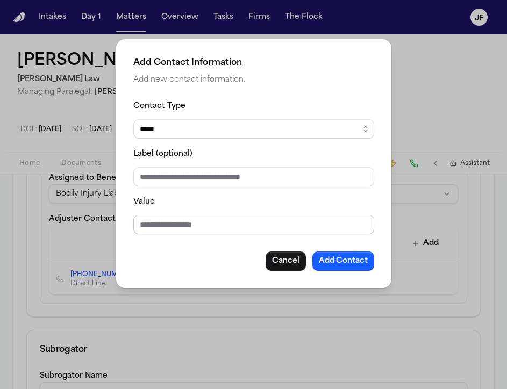
click at [251, 220] on input "Value" at bounding box center [253, 224] width 241 height 19
type input "**********"
click at [269, 189] on fieldset "**********" at bounding box center [253, 167] width 241 height 135
click at [274, 178] on input "Label (optional)" at bounding box center [253, 176] width 241 height 19
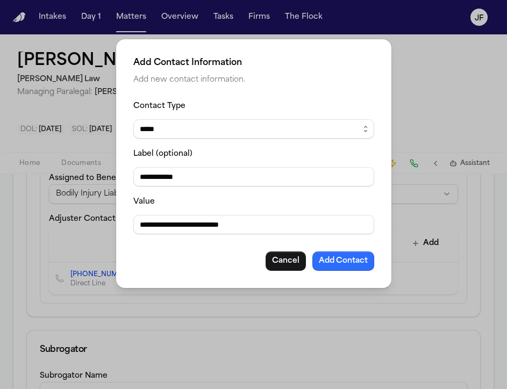
type input "**********"
click at [354, 261] on button "Add Contact" at bounding box center [344, 261] width 62 height 19
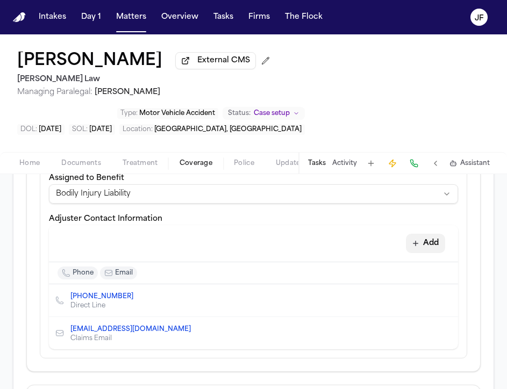
click at [421, 250] on button "Add" at bounding box center [425, 243] width 39 height 19
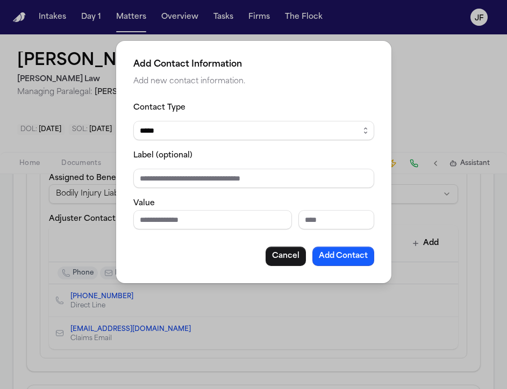
click at [253, 140] on fieldset "Contact Type ***** ***** ******* *** ***** Label (optional) Value" at bounding box center [253, 165] width 241 height 129
click at [253, 133] on select "***** ***** ******* *** *****" at bounding box center [253, 130] width 241 height 19
select select "***"
click at [133, 121] on select "***** ***** ******* *** *****" at bounding box center [253, 130] width 241 height 19
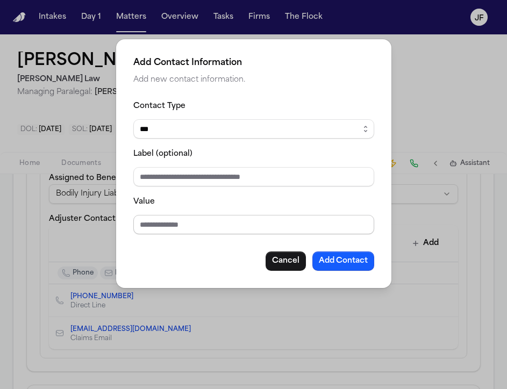
click at [224, 225] on input "Value" at bounding box center [253, 224] width 241 height 19
type input "**********"
click at [272, 171] on input "Label (optional)" at bounding box center [253, 176] width 241 height 19
type input "*"
type input "**********"
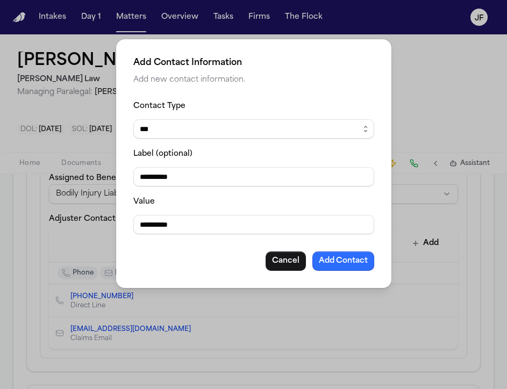
click at [356, 259] on button "Add Contact" at bounding box center [344, 261] width 62 height 19
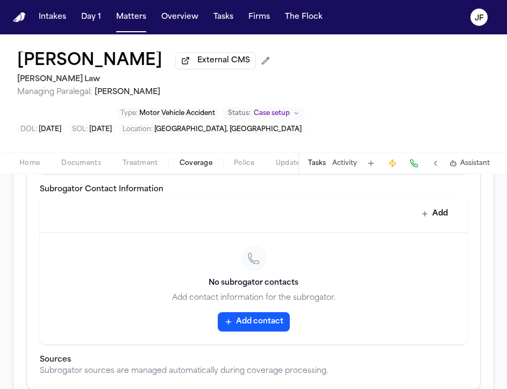
scroll to position [813, 0]
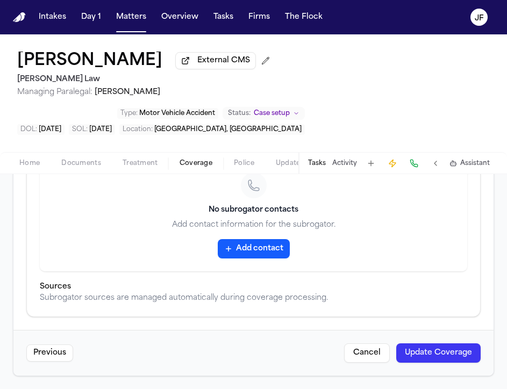
click at [430, 349] on button "Update Coverage" at bounding box center [438, 353] width 84 height 19
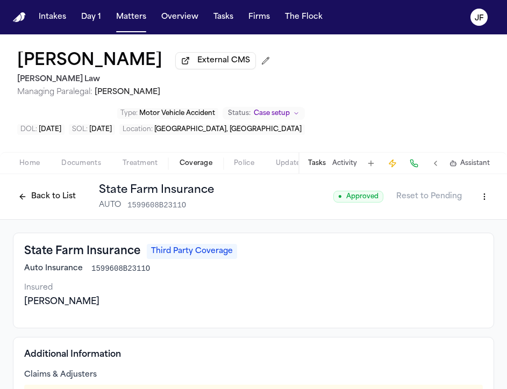
click at [48, 202] on button "Back to List" at bounding box center [47, 196] width 68 height 17
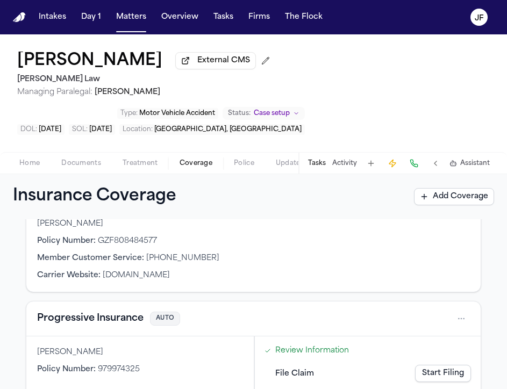
scroll to position [342, 0]
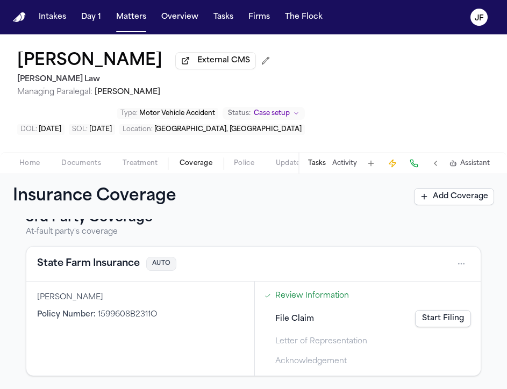
click at [301, 298] on link "Review Information" at bounding box center [312, 295] width 74 height 11
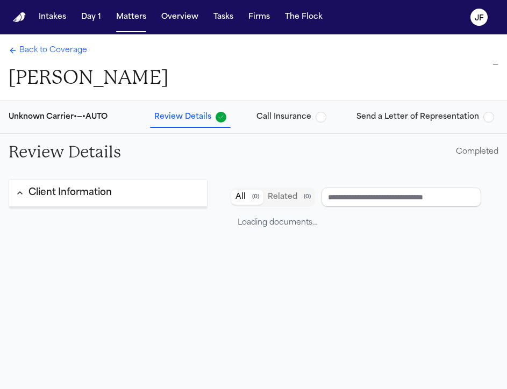
type input "**********"
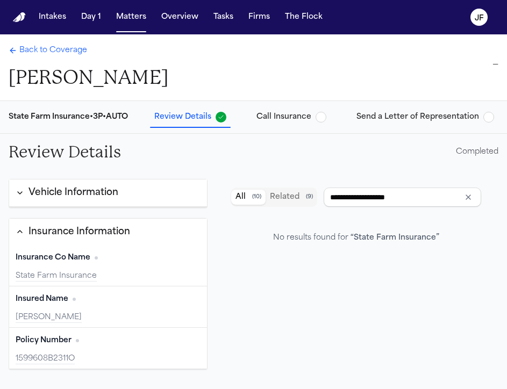
click at [324, 118] on span "button" at bounding box center [321, 117] width 11 height 11
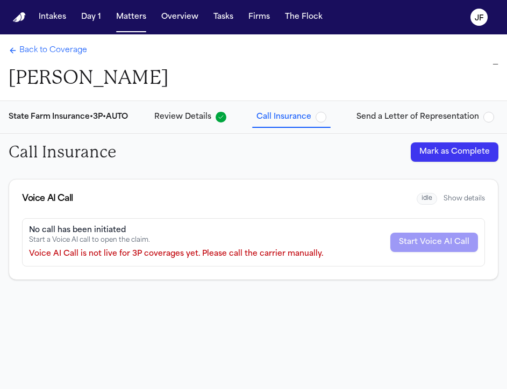
click at [435, 153] on button "Mark as Complete" at bounding box center [455, 152] width 88 height 19
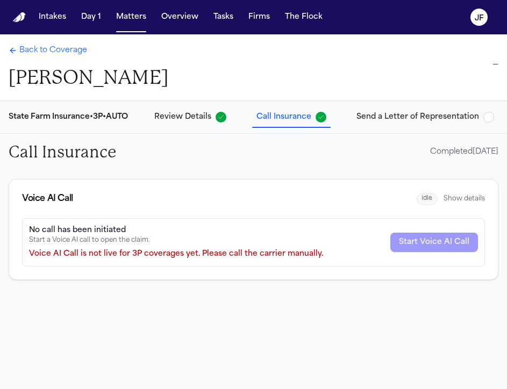
click at [64, 52] on span "Back to Coverage" at bounding box center [53, 50] width 68 height 11
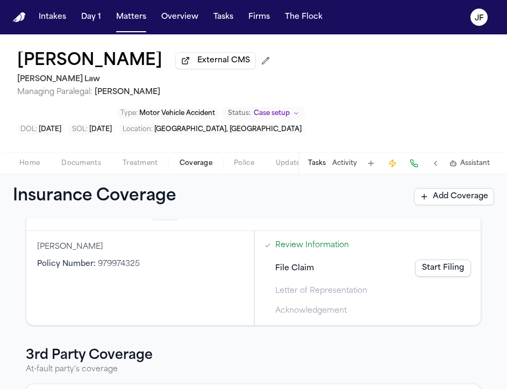
scroll to position [188, 0]
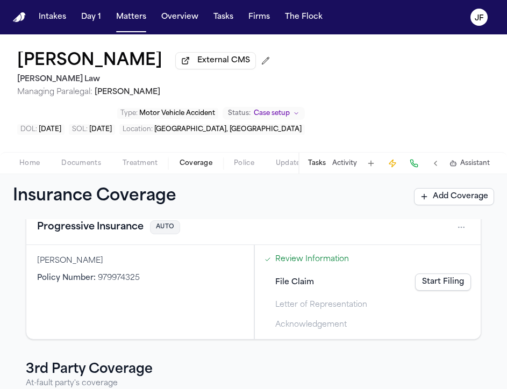
click at [101, 234] on button "Progressive Insurance" at bounding box center [90, 227] width 107 height 15
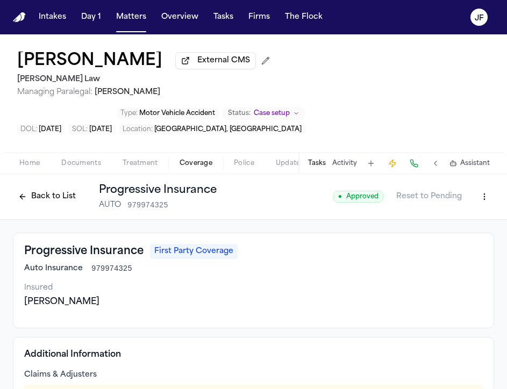
click at [57, 194] on button "Back to List" at bounding box center [47, 196] width 68 height 17
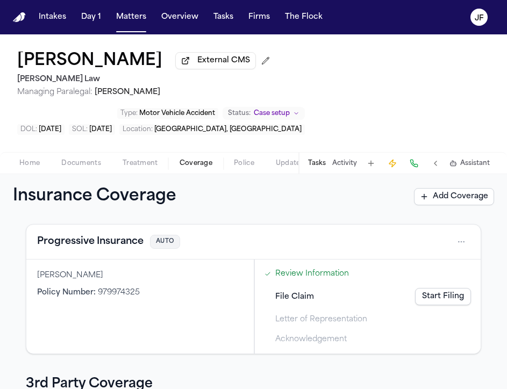
scroll to position [174, 0]
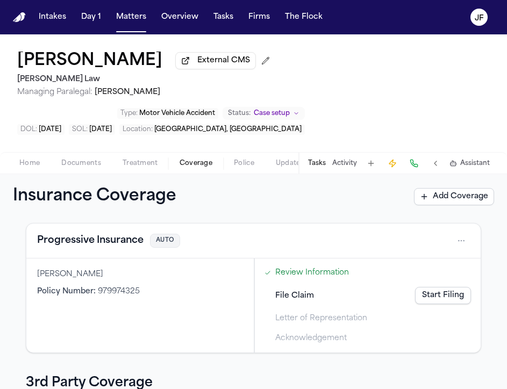
click at [449, 297] on link "Start Filing" at bounding box center [443, 295] width 56 height 17
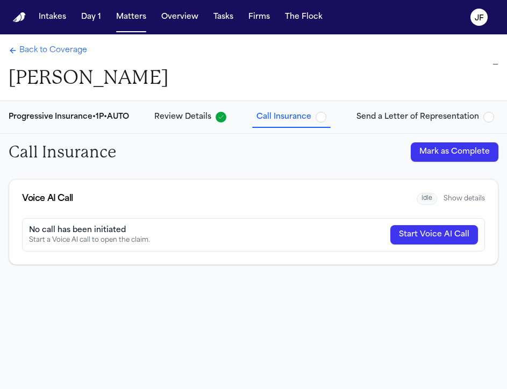
click at [326, 117] on span "button" at bounding box center [321, 117] width 11 height 11
click at [460, 151] on button "Mark as Complete" at bounding box center [455, 152] width 88 height 19
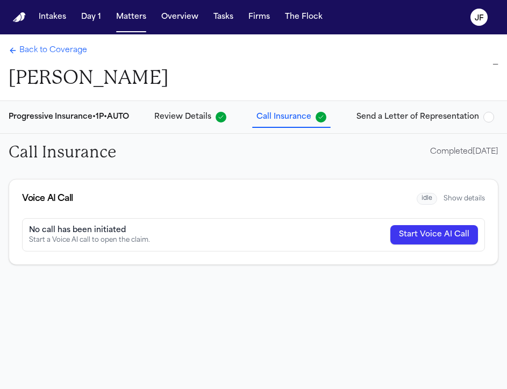
click at [58, 52] on span "Back to Coverage" at bounding box center [53, 50] width 68 height 11
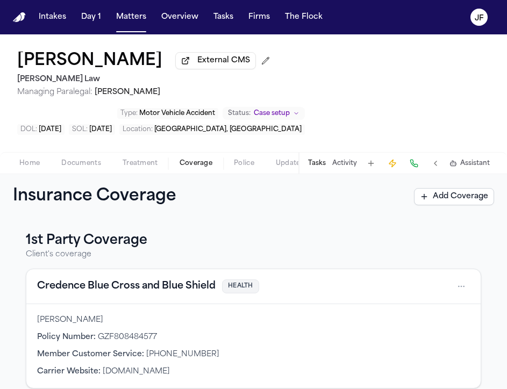
scroll to position [342, 0]
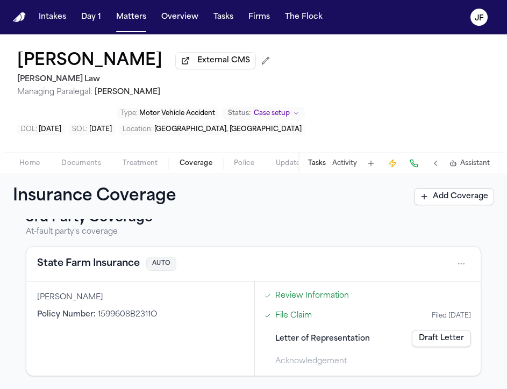
click at [94, 262] on button "State Farm Insurance" at bounding box center [88, 264] width 103 height 15
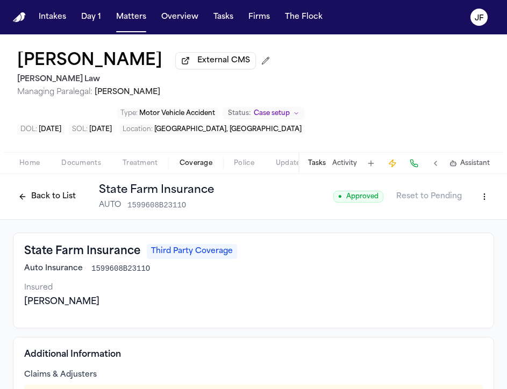
click at [145, 271] on span "1599608B2311O" at bounding box center [120, 269] width 59 height 11
drag, startPoint x: 150, startPoint y: 271, endPoint x: 93, endPoint y: 267, distance: 57.6
click at [93, 267] on div "Auto Insurance 1599608B2311O" at bounding box center [253, 269] width 459 height 11
drag, startPoint x: 90, startPoint y: 270, endPoint x: 159, endPoint y: 271, distance: 68.9
click at [159, 271] on div "Auto Insurance 1599608B2311O" at bounding box center [253, 269] width 459 height 11
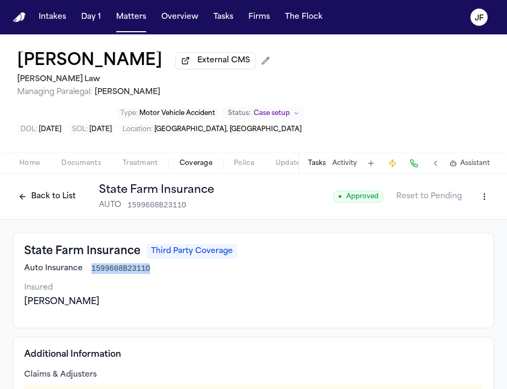
copy span "1599608B2311O"
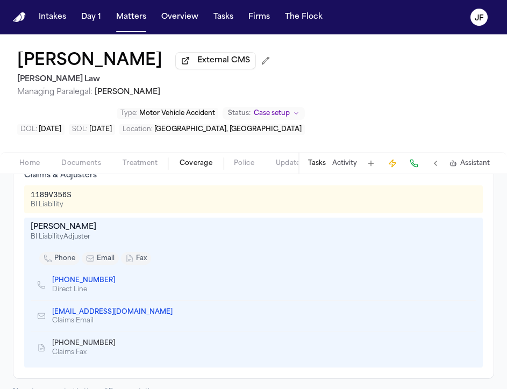
scroll to position [198, 0]
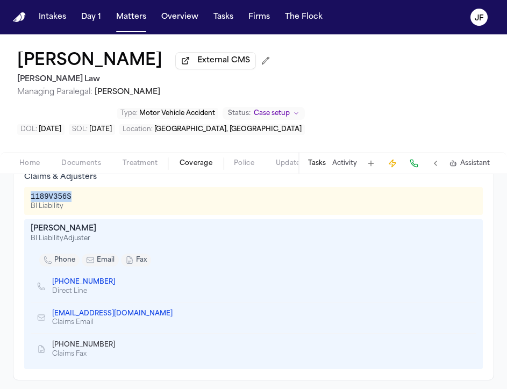
drag, startPoint x: 76, startPoint y: 200, endPoint x: 29, endPoint y: 200, distance: 47.3
click at [29, 200] on div "1189V356S BI Liability" at bounding box center [253, 201] width 459 height 28
copy div "1189V356S"
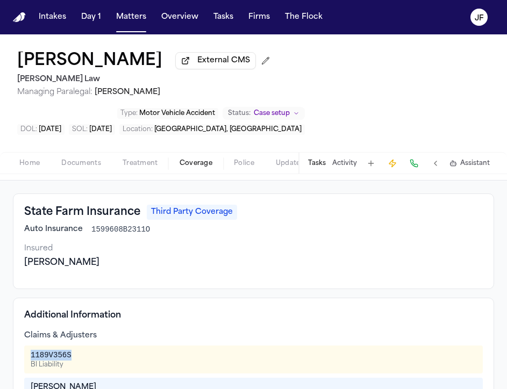
scroll to position [19, 0]
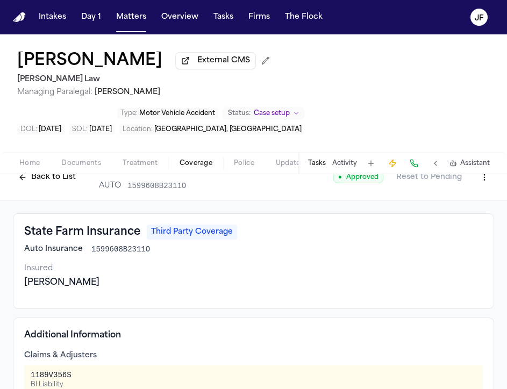
click at [133, 259] on div "State Farm Insurance Third Party Coverage Auto Insurance 1599608B2311O Insured …" at bounding box center [253, 262] width 481 height 96
drag, startPoint x: 151, startPoint y: 252, endPoint x: 91, endPoint y: 251, distance: 59.7
click at [91, 251] on div "Auto Insurance 1599608B2311O" at bounding box center [253, 249] width 459 height 11
copy span "1599608B2311O"
click at [246, 246] on div "State Farm Insurance Third Party Coverage Auto Insurance 1599608B2311O" at bounding box center [253, 240] width 459 height 30
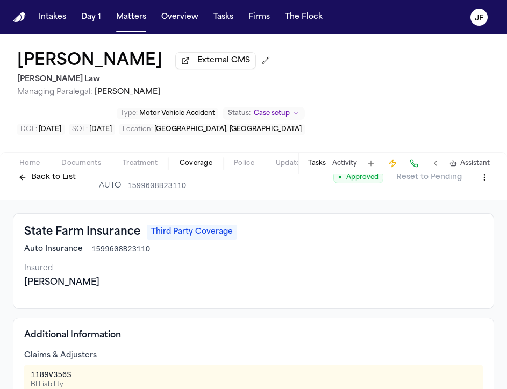
click at [36, 186] on button "Back to List" at bounding box center [47, 177] width 68 height 17
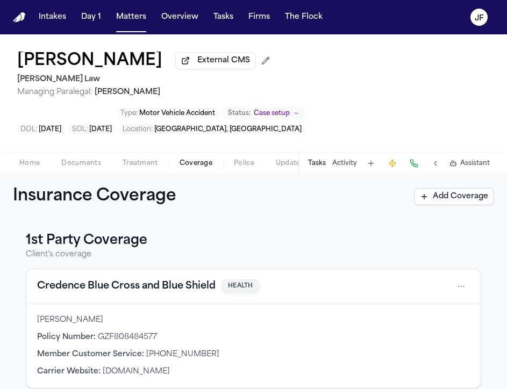
click at [428, 249] on h3 "1st Party Coverage" at bounding box center [254, 240] width 456 height 17
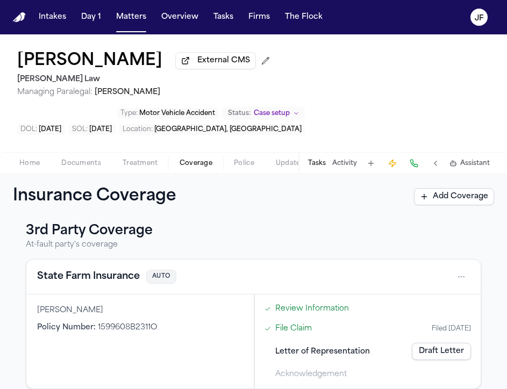
scroll to position [342, 0]
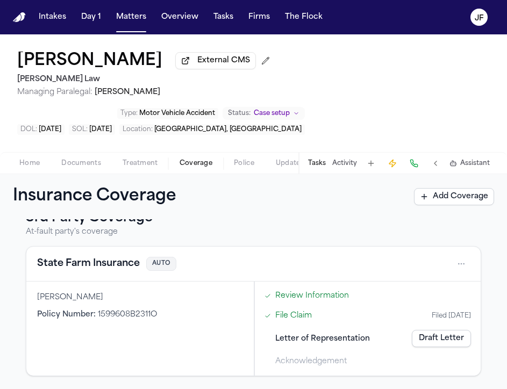
click at [449, 340] on link "Draft Letter" at bounding box center [441, 338] width 59 height 17
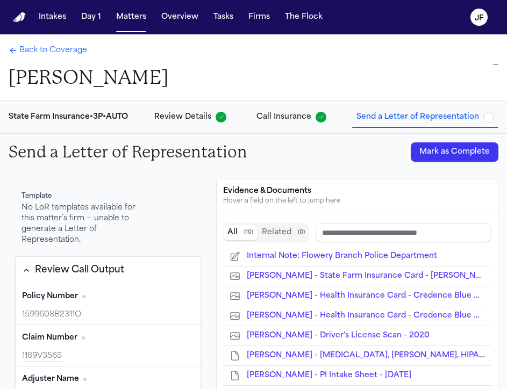
click at [471, 146] on button "Mark as Complete" at bounding box center [455, 152] width 88 height 19
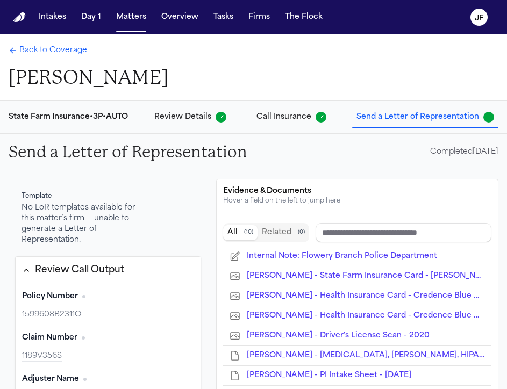
click at [50, 56] on span "Back to Coverage" at bounding box center [53, 50] width 68 height 11
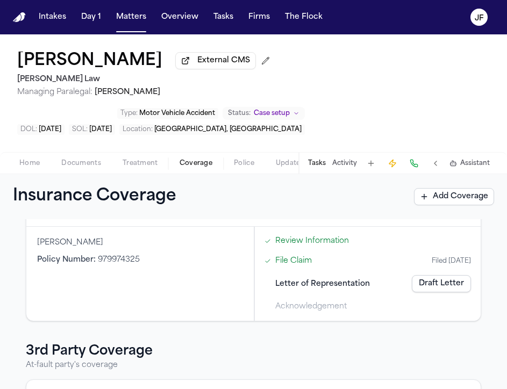
scroll to position [197, 0]
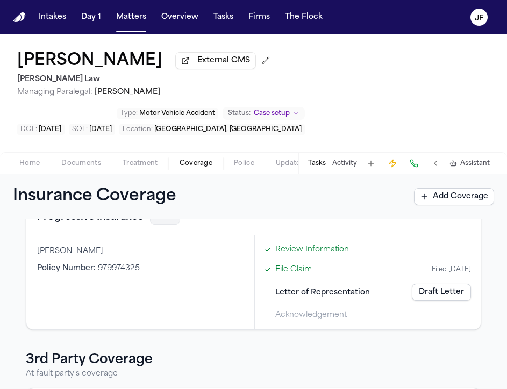
click at [446, 299] on link "Draft Letter" at bounding box center [441, 292] width 59 height 17
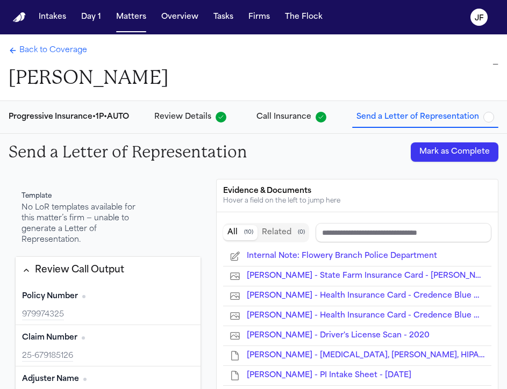
click at [466, 157] on button "Mark as Complete" at bounding box center [455, 152] width 88 height 19
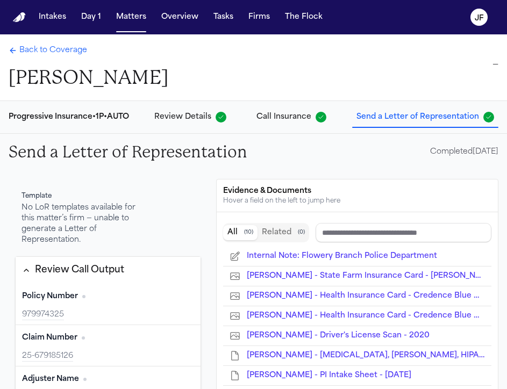
click at [45, 50] on span "Back to Coverage" at bounding box center [53, 50] width 68 height 11
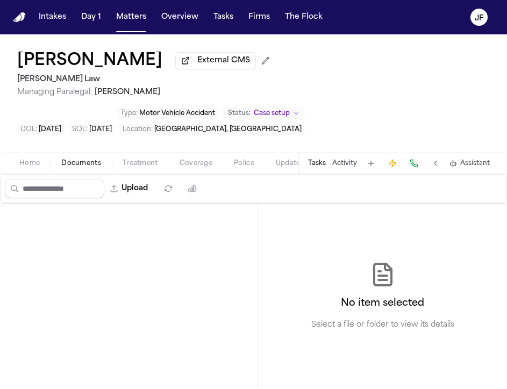
click at [83, 168] on span "Documents" at bounding box center [81, 163] width 40 height 9
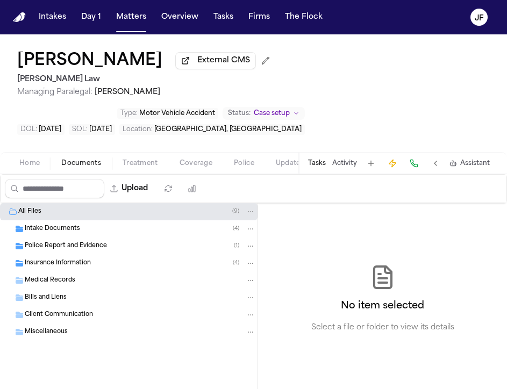
click at [39, 268] on span "Insurance Information" at bounding box center [58, 263] width 66 height 9
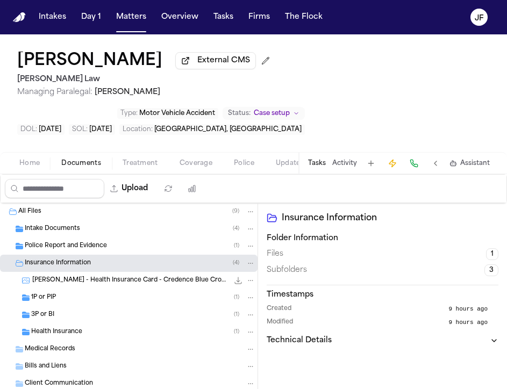
click at [39, 301] on span "1P or PIP" at bounding box center [43, 298] width 25 height 9
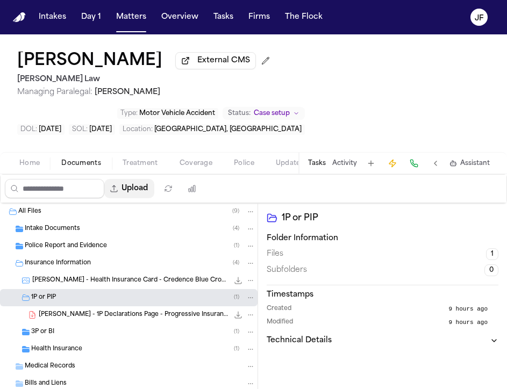
click at [146, 196] on button "Upload" at bounding box center [129, 188] width 50 height 19
select select "**********"
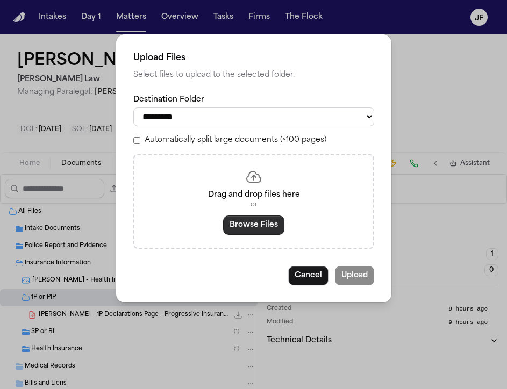
click at [262, 227] on button "Browse Files" at bounding box center [253, 225] width 61 height 19
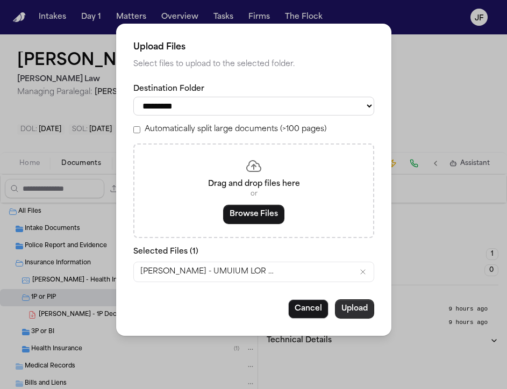
click at [348, 317] on button "Upload" at bounding box center [354, 309] width 39 height 19
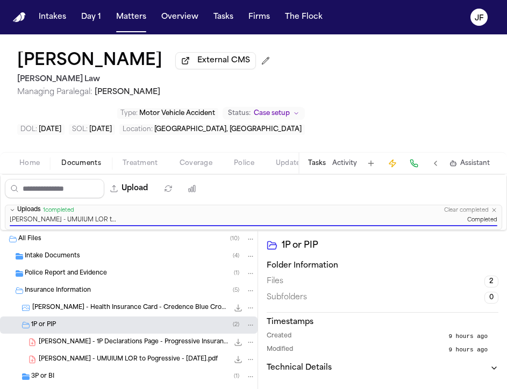
click at [85, 380] on div "3P or BI ( 1 )" at bounding box center [143, 377] width 224 height 10
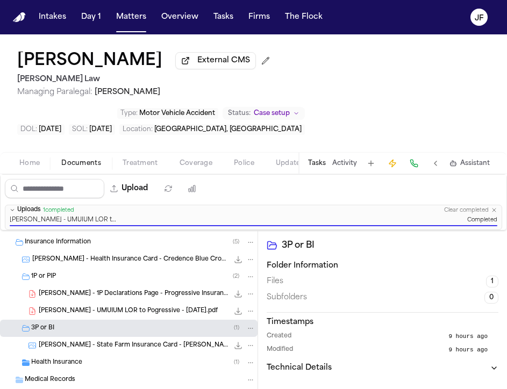
scroll to position [51, 0]
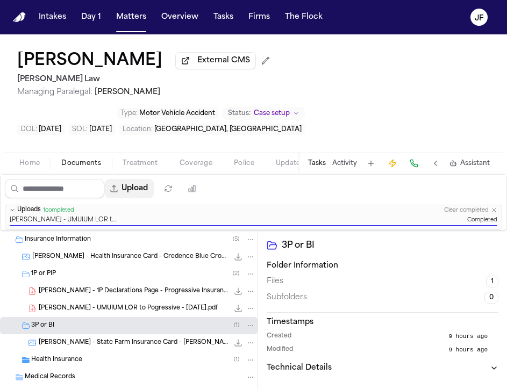
click at [151, 190] on button "Upload" at bounding box center [129, 188] width 50 height 19
select select "**********"
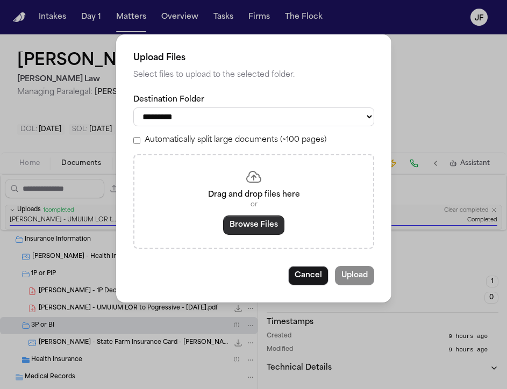
click at [256, 234] on button "Browse Files" at bounding box center [253, 225] width 61 height 19
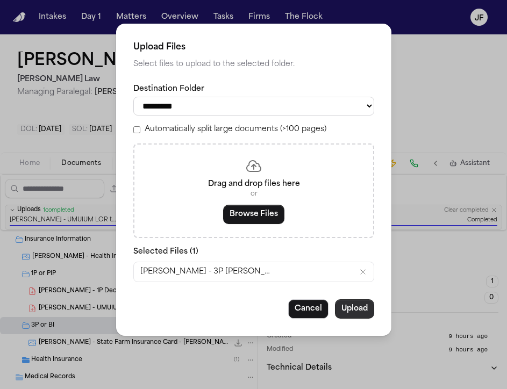
click at [362, 311] on button "Upload" at bounding box center [354, 309] width 39 height 19
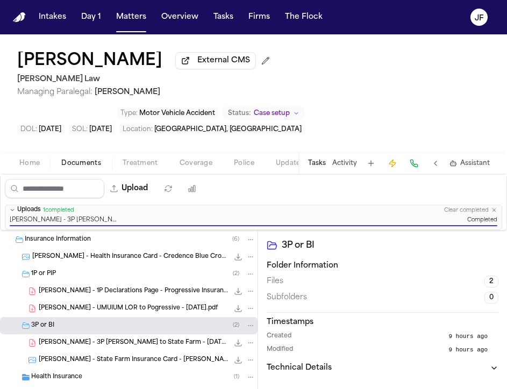
click at [39, 168] on span "Home" at bounding box center [29, 163] width 20 height 9
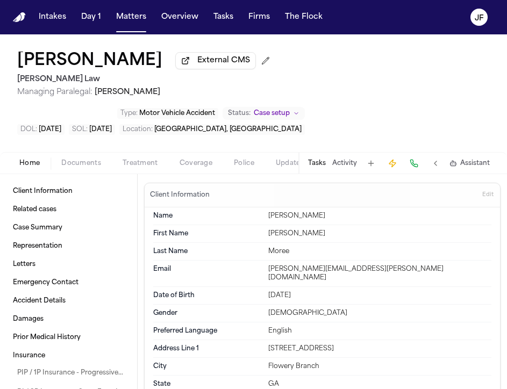
click at [349, 165] on button "Activity" at bounding box center [344, 163] width 25 height 9
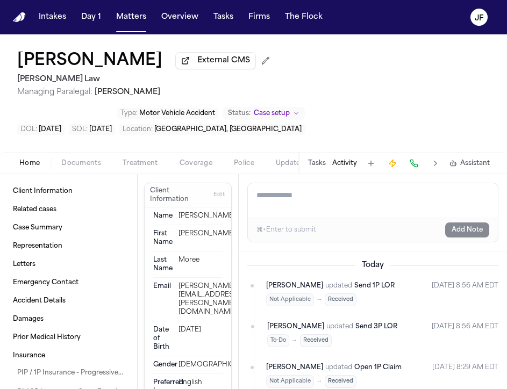
click at [411, 208] on textarea "Add a note to this matter" at bounding box center [373, 200] width 250 height 34
click at [411, 208] on textarea "**********" at bounding box center [373, 200] width 250 height 34
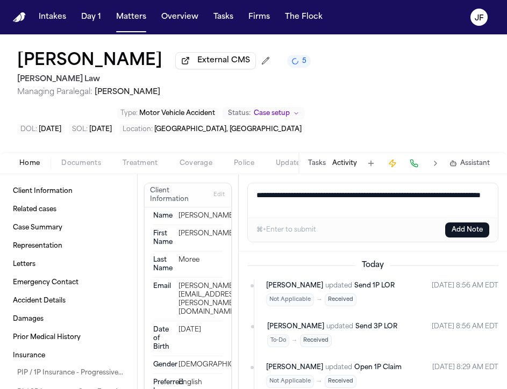
type textarea "**********"
click at [469, 233] on button "Add Note" at bounding box center [467, 230] width 44 height 15
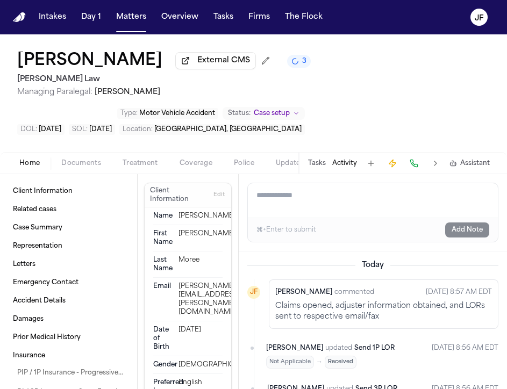
click at [328, 69] on div "[PERSON_NAME] External CMS 3 [PERSON_NAME] Law Managing Paralegal: [PERSON_NAME…" at bounding box center [253, 93] width 507 height 118
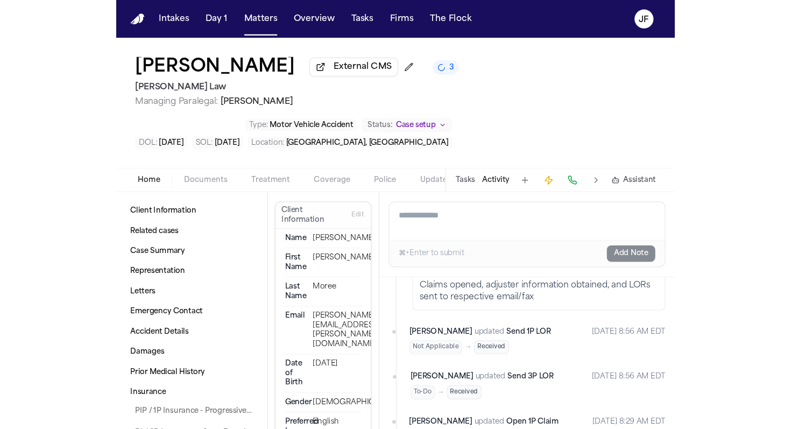
scroll to position [135, 0]
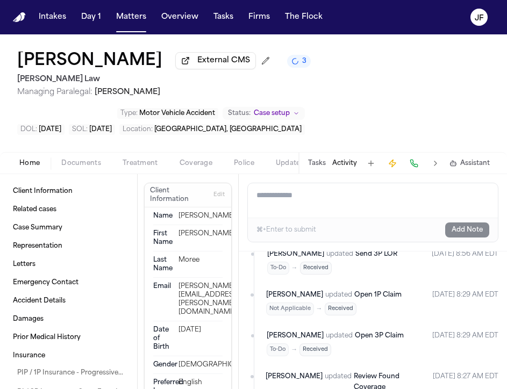
click at [34, 177] on div "Client Information Related cases Case Summary Representation Letters Emergency …" at bounding box center [68, 281] width 137 height 215
click at [34, 174] on div "Home Documents Treatment Coverage Police Updates Mail Fax Demand Workspaces Art…" at bounding box center [253, 163] width 507 height 22
click at [36, 162] on span "Home" at bounding box center [29, 163] width 20 height 9
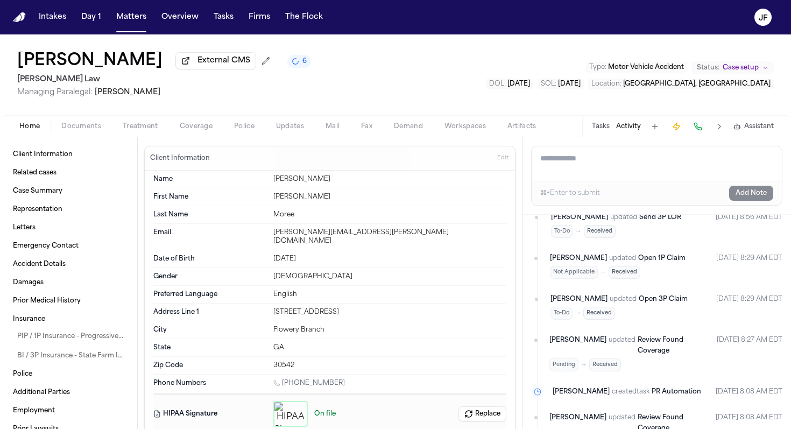
click at [507, 124] on button "Tasks" at bounding box center [601, 126] width 18 height 9
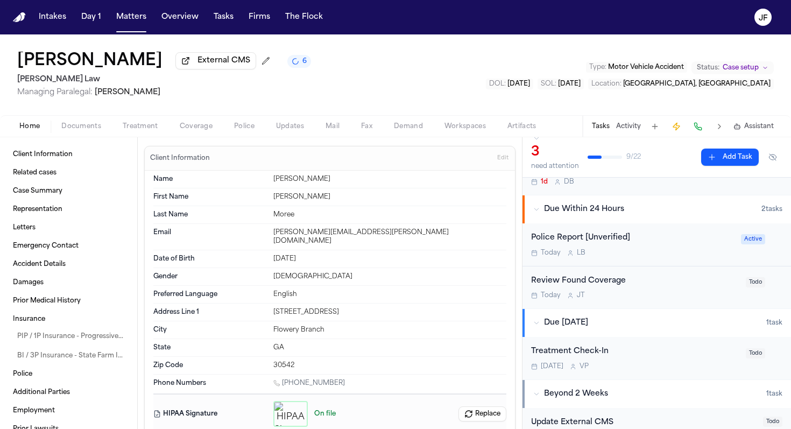
scroll to position [54, 0]
click at [507, 242] on div "Police Report [Unverified]" at bounding box center [632, 237] width 203 height 12
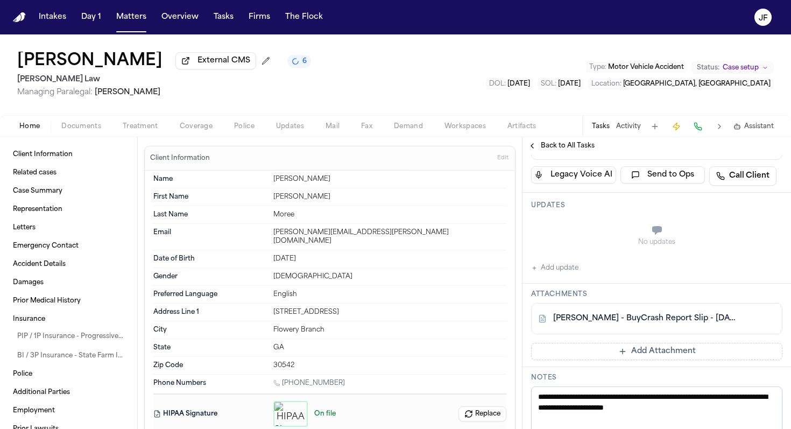
scroll to position [169, 0]
click at [507, 317] on link "[PERSON_NAME] - BuyCrash Report Slip - [DATE]" at bounding box center [646, 317] width 186 height 11
click at [78, 131] on span "Documents" at bounding box center [81, 126] width 40 height 9
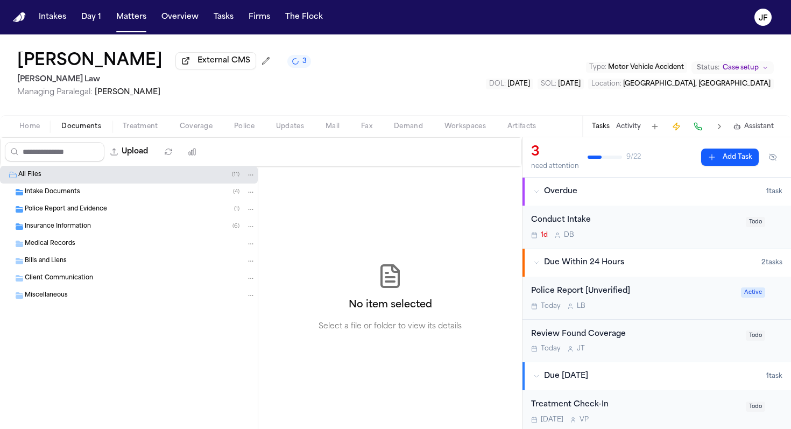
click at [194, 115] on div "[PERSON_NAME] External CMS 3 [PERSON_NAME] Law Managing Paralegal: [PERSON_NAME…" at bounding box center [395, 74] width 791 height 81
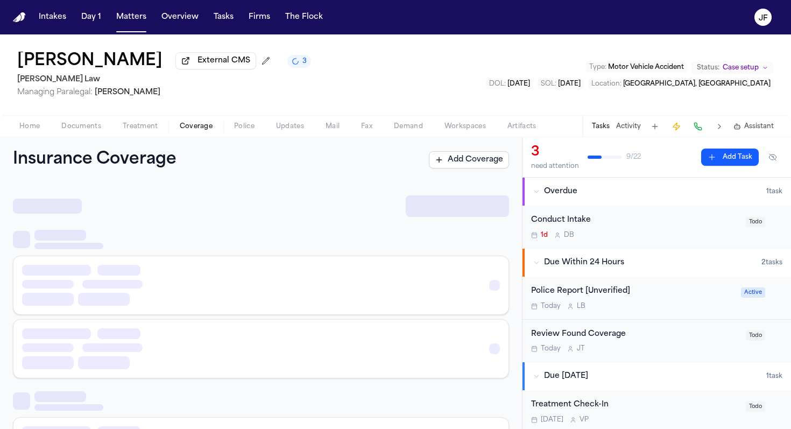
click at [194, 124] on span "Coverage" at bounding box center [196, 126] width 33 height 9
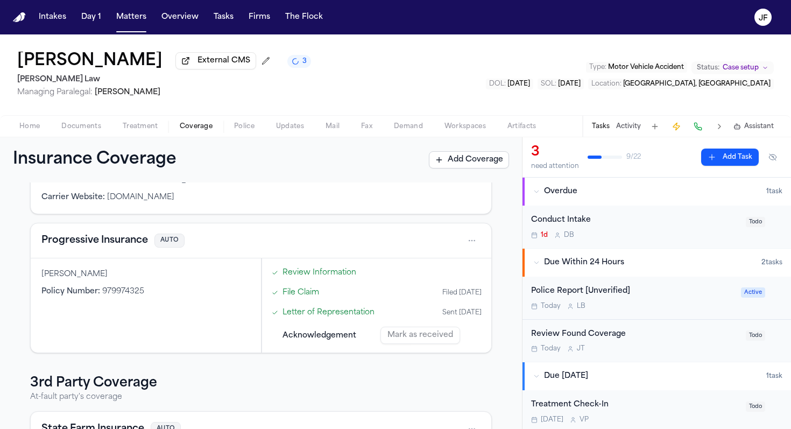
scroll to position [265, 0]
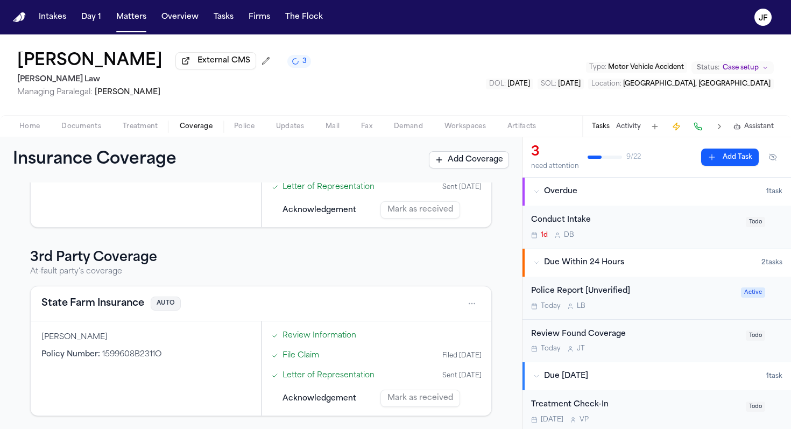
click at [110, 303] on button "State Farm Insurance" at bounding box center [92, 303] width 103 height 15
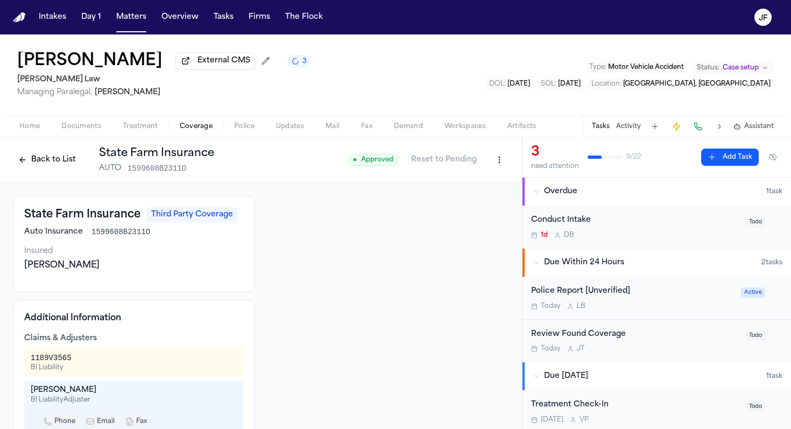
click at [499, 162] on html "Intakes Day 1 Matters Overview Tasks Firms The [PERSON_NAME] [PERSON_NAME] Exte…" at bounding box center [395, 214] width 791 height 429
click at [447, 189] on div "Edit Coverage" at bounding box center [462, 185] width 90 height 17
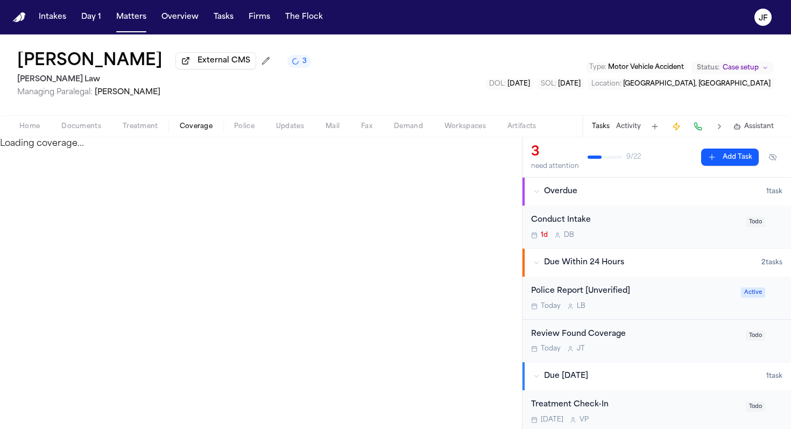
select select "**********"
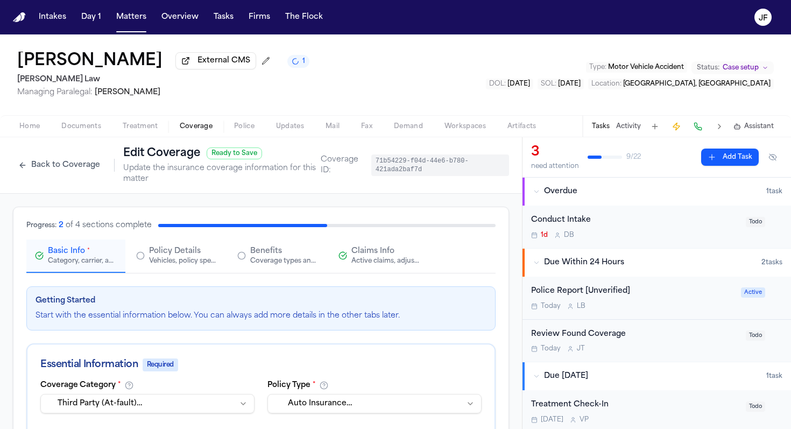
click at [257, 259] on div "Coverage types and limits" at bounding box center [284, 261] width 69 height 9
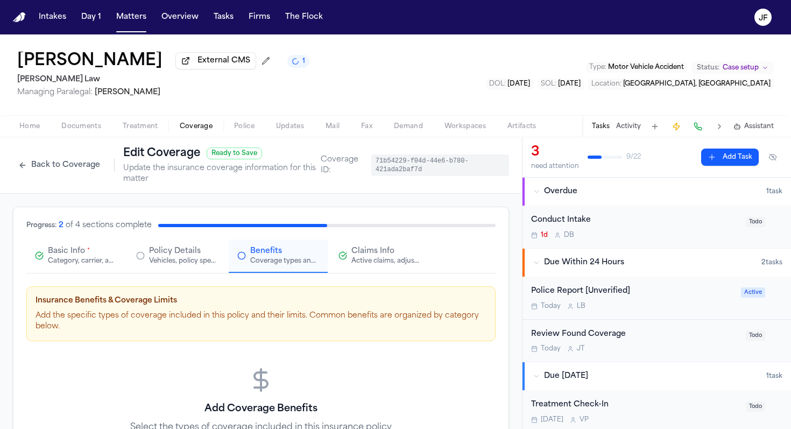
click at [181, 263] on div "Vehicles, policy specifics, and additional details" at bounding box center [183, 261] width 69 height 9
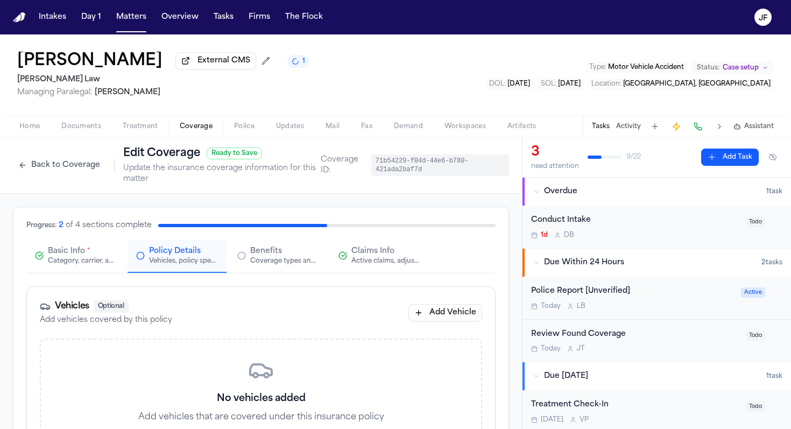
click at [63, 165] on button "Back to Coverage" at bounding box center [59, 165] width 93 height 17
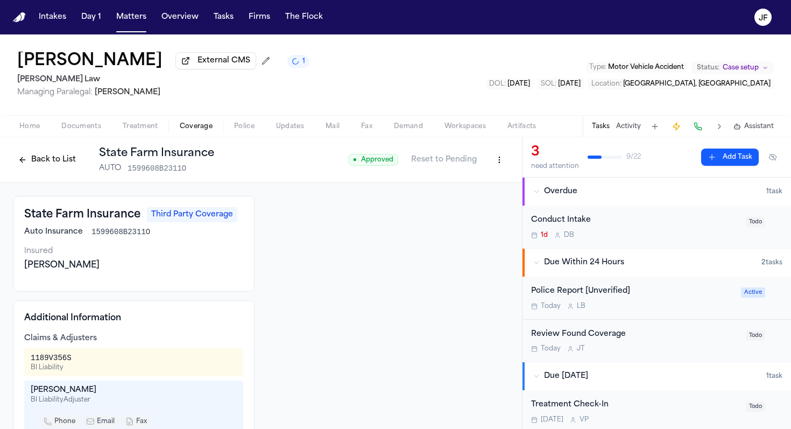
click at [83, 133] on span "button" at bounding box center [81, 132] width 53 height 1
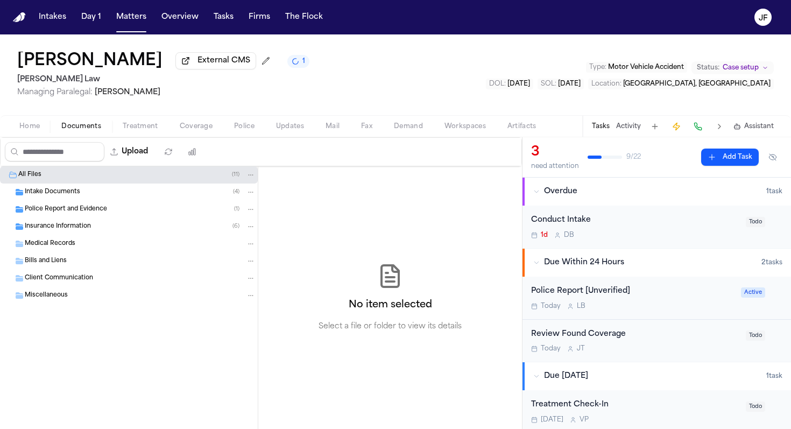
click at [74, 230] on span "Insurance Information" at bounding box center [58, 226] width 66 height 9
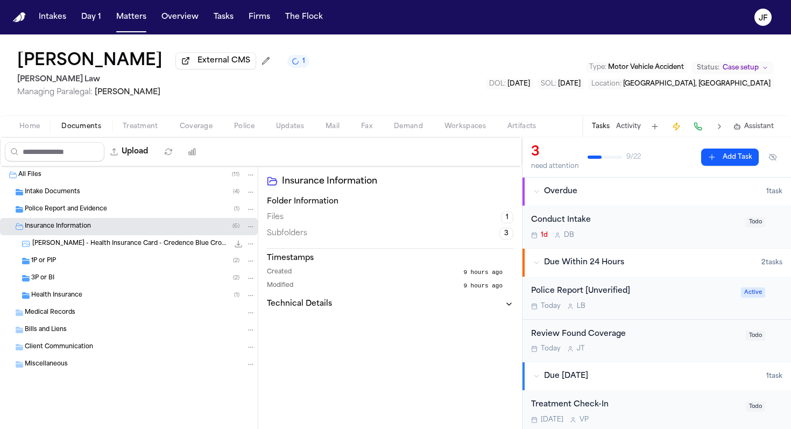
click at [79, 281] on div "3P or BI ( 2 )" at bounding box center [143, 278] width 224 height 10
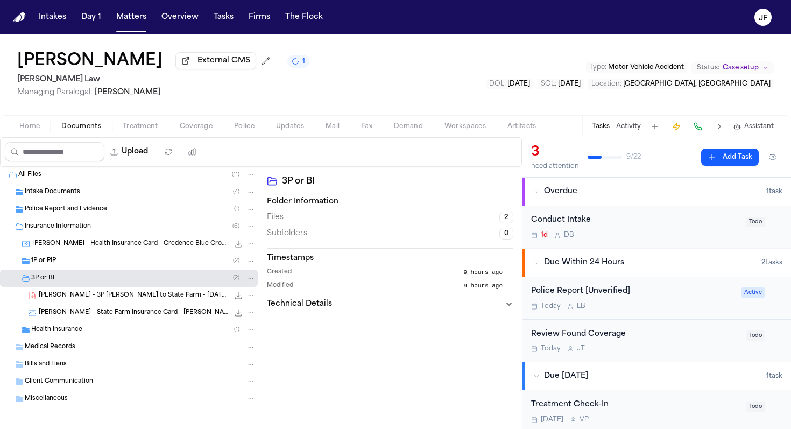
click at [86, 304] on div "[PERSON_NAME] - 3P [PERSON_NAME] to State Farm - [DATE].pdf 403.6 KB • PDF" at bounding box center [129, 295] width 258 height 17
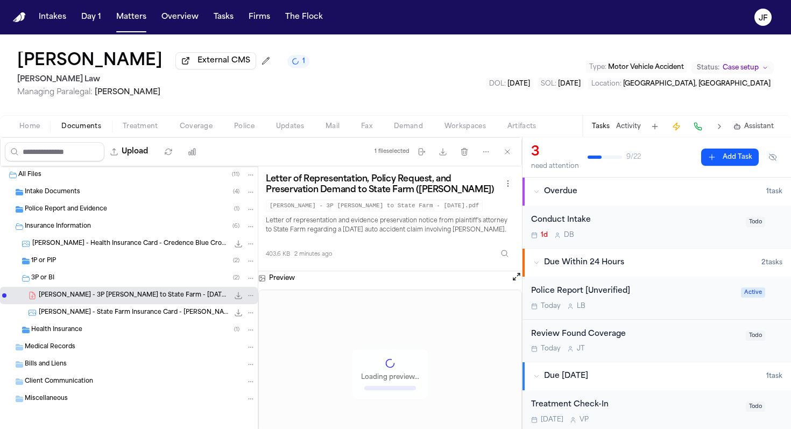
click at [239, 298] on icon "File: P. Moree - 3P LOR to State Farm - 10.09.25.pdf" at bounding box center [238, 295] width 7 height 7
click at [507, 295] on div "Police Report [Unverified]" at bounding box center [632, 291] width 203 height 12
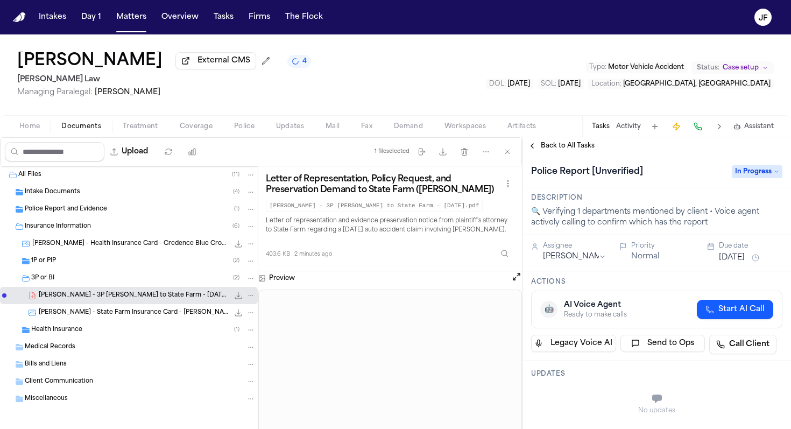
click at [507, 172] on span "In Progress" at bounding box center [757, 171] width 51 height 13
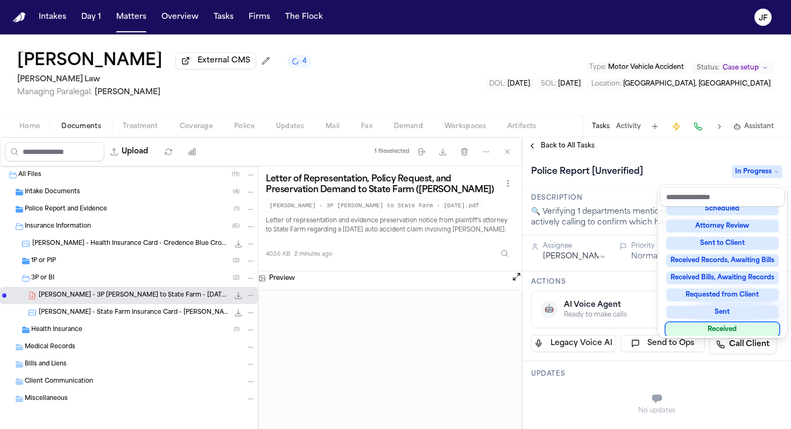
click at [507, 328] on div "Received" at bounding box center [722, 329] width 112 height 13
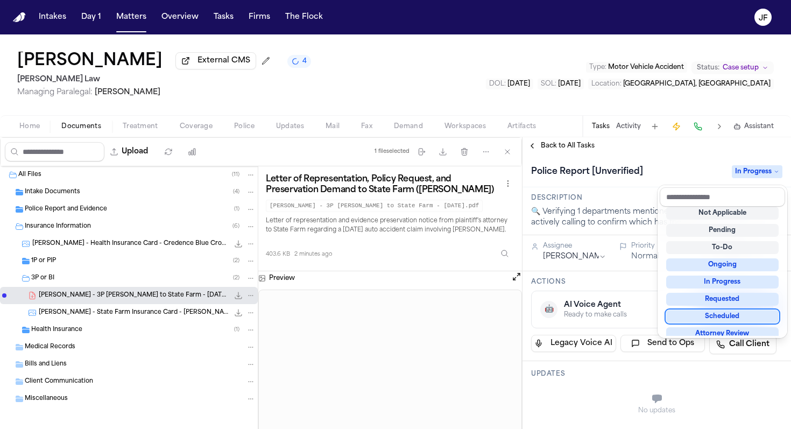
scroll to position [6, 0]
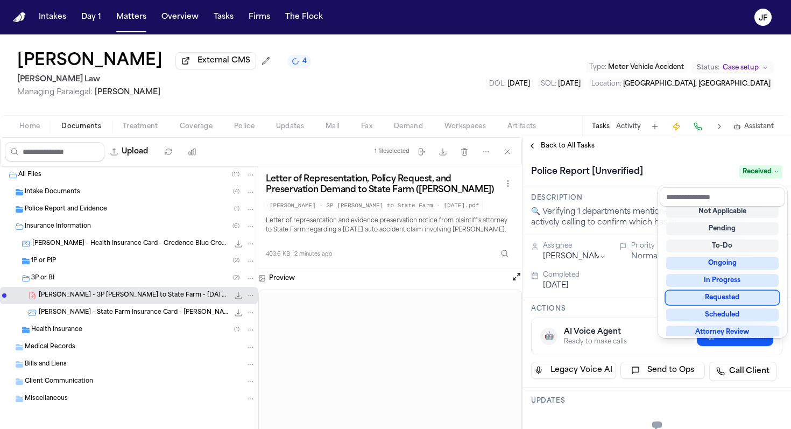
click at [507, 149] on div "**********" at bounding box center [656, 283] width 268 height 292
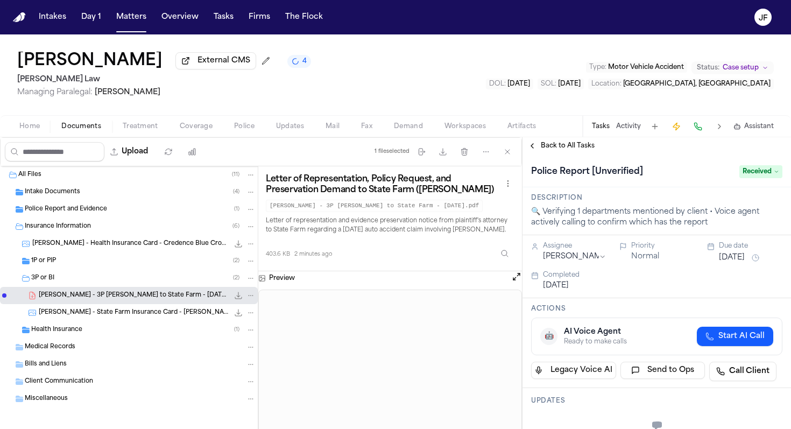
click at [507, 149] on span "Back to All Tasks" at bounding box center [568, 145] width 54 height 9
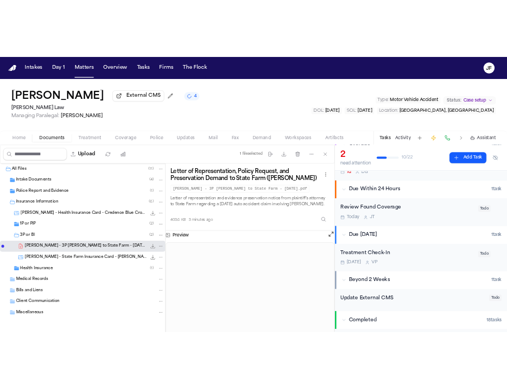
scroll to position [59, 0]
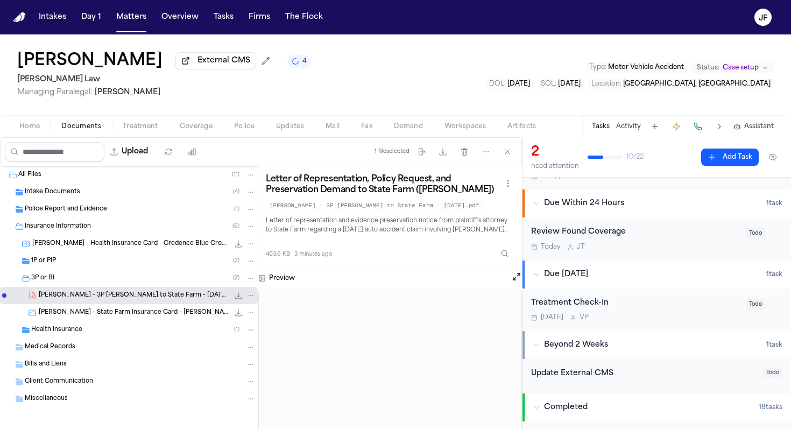
click at [52, 218] on div "Police Report and Evidence ( 1 )" at bounding box center [129, 209] width 258 height 17
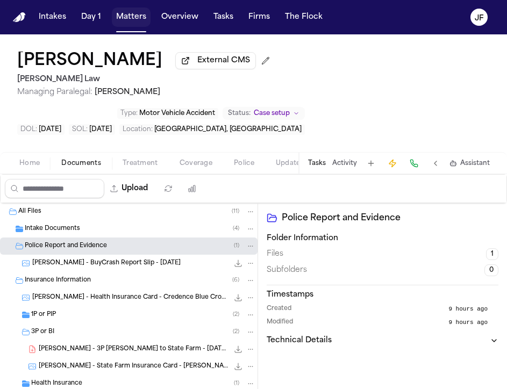
click at [130, 17] on button "Matters" at bounding box center [131, 17] width 39 height 19
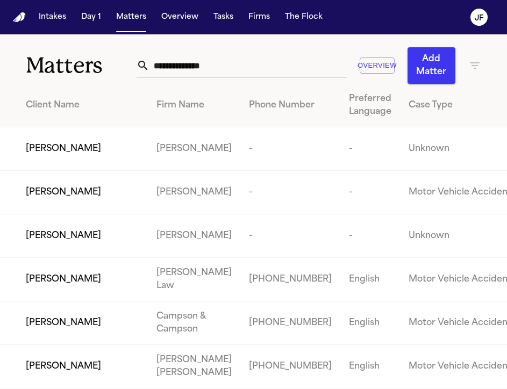
click at [229, 74] on input "text" at bounding box center [248, 66] width 197 height 24
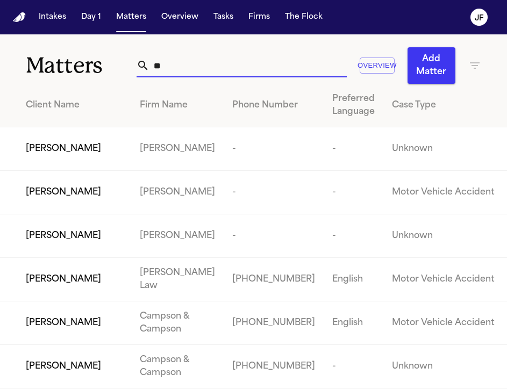
type input "*"
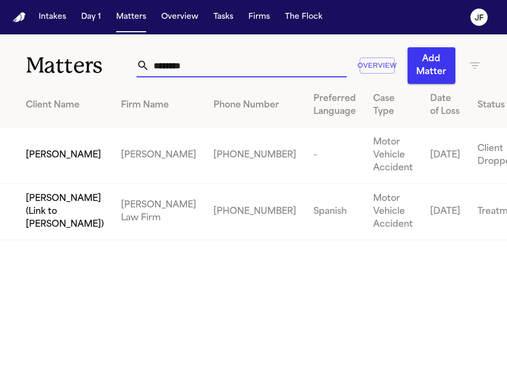
type input "********"
click at [47, 162] on span "[PERSON_NAME]" at bounding box center [63, 155] width 75 height 13
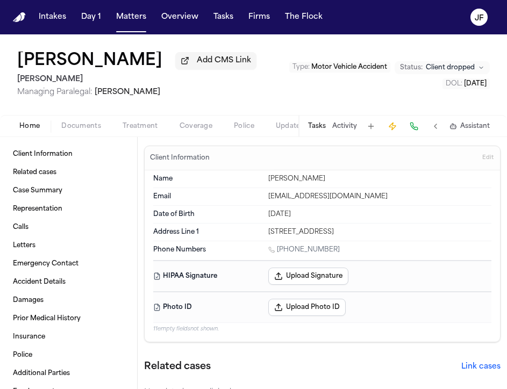
click at [85, 135] on div "Home Documents Treatment Coverage Police Updates Mail Fax Demand Workspaces Art…" at bounding box center [253, 126] width 507 height 22
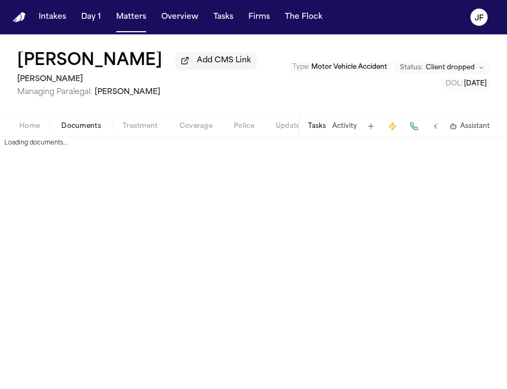
click at [90, 133] on button "Documents" at bounding box center [81, 126] width 61 height 13
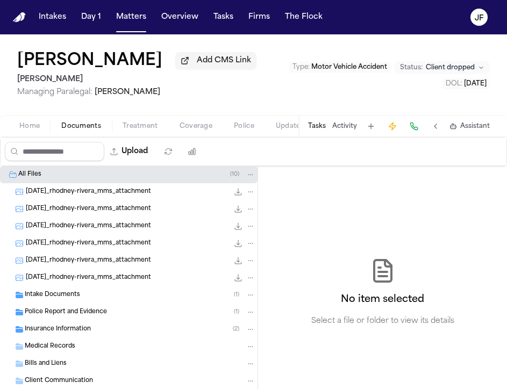
click at [125, 300] on div "Intake Documents ( 1 )" at bounding box center [140, 295] width 231 height 10
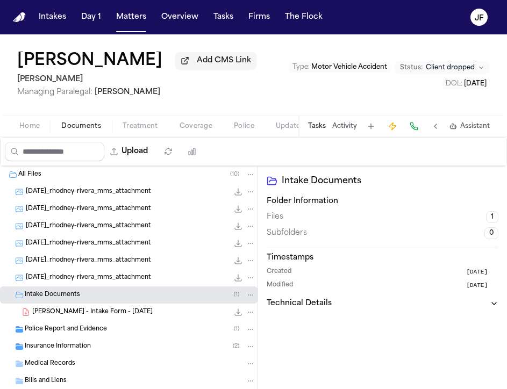
click at [116, 332] on div "Police Report and Evidence ( 1 )" at bounding box center [140, 330] width 231 height 10
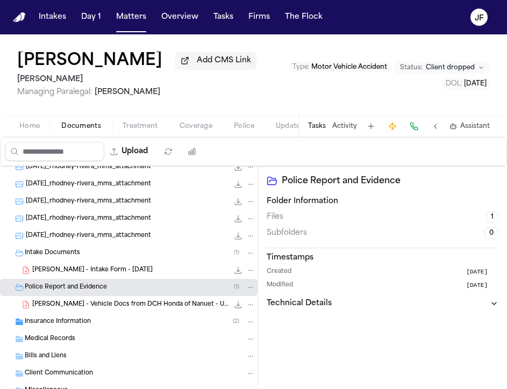
scroll to position [64, 0]
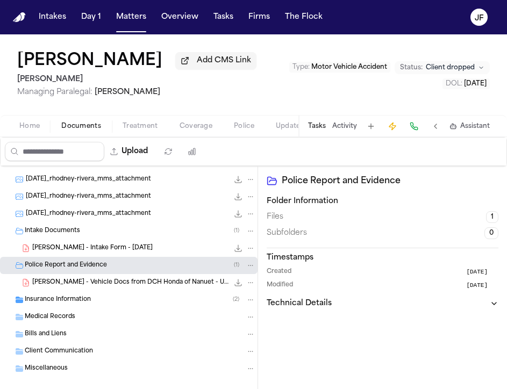
click at [130, 302] on div "Insurance Information ( 2 )" at bounding box center [140, 300] width 231 height 10
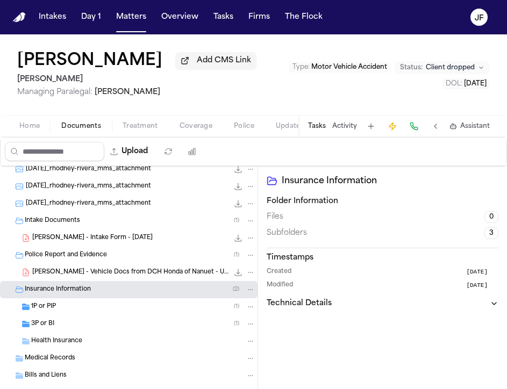
scroll to position [81, 0]
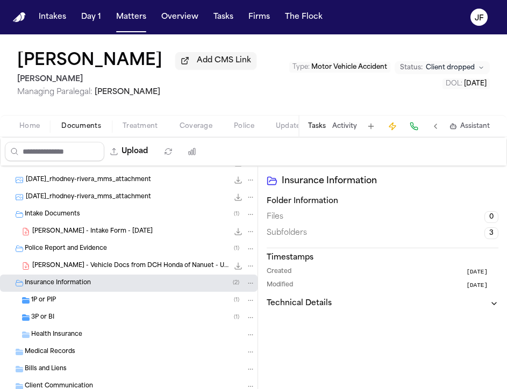
click at [128, 315] on div "3P or BI ( 1 )" at bounding box center [129, 317] width 258 height 17
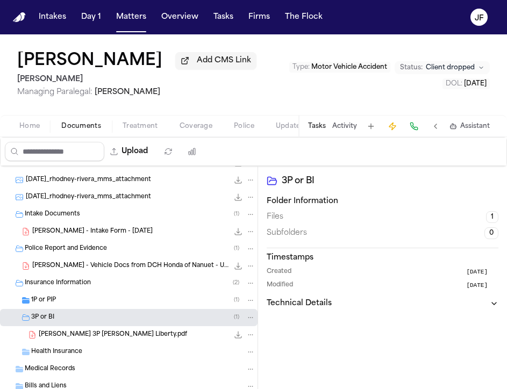
click at [131, 338] on div "[PERSON_NAME] 3P [PERSON_NAME] Liberty.pdf 163.7 KB • PDF" at bounding box center [147, 335] width 217 height 11
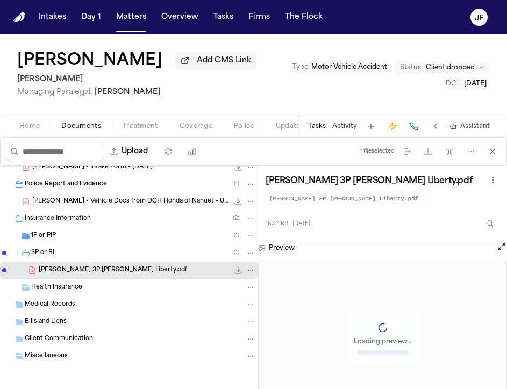
scroll to position [146, 0]
click at [16, 129] on button "Home" at bounding box center [30, 126] width 42 height 13
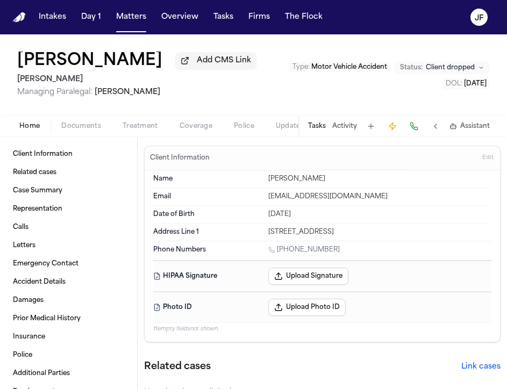
click at [87, 128] on span "Documents" at bounding box center [81, 126] width 40 height 9
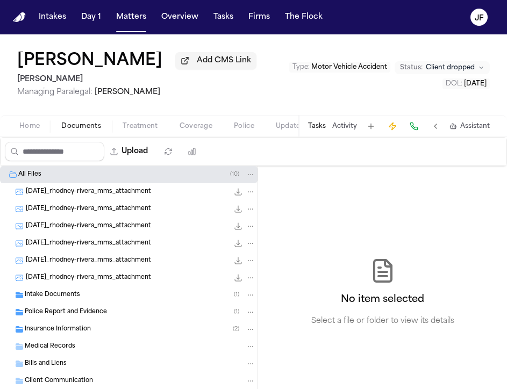
click at [140, 137] on div "Home Documents Treatment Coverage Police Updates Mail Fax Demand Workspaces Art…" at bounding box center [253, 126] width 507 height 22
click at [145, 131] on span "Treatment" at bounding box center [141, 126] width 36 height 9
click at [96, 123] on span "Documents" at bounding box center [81, 126] width 40 height 9
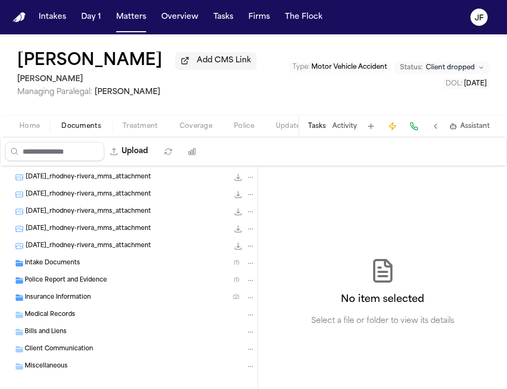
scroll to position [36, 0]
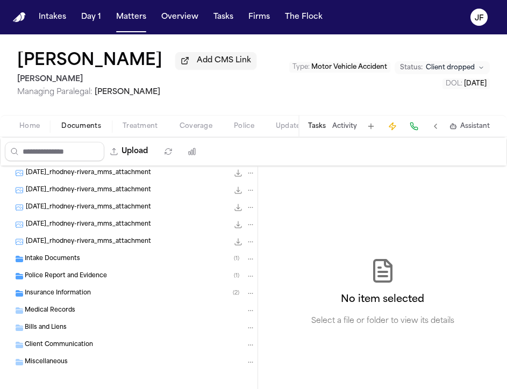
click at [349, 89] on div "DOL : [DATE]" at bounding box center [389, 84] width 201 height 11
click at [195, 129] on span "Coverage" at bounding box center [196, 126] width 33 height 9
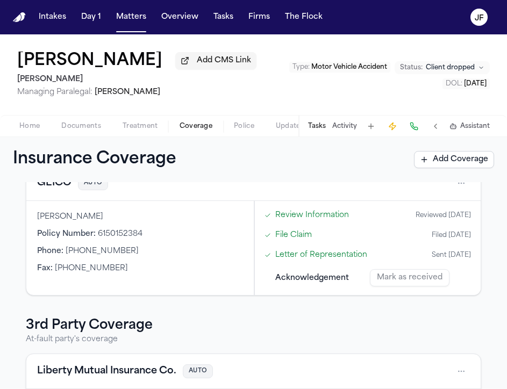
scroll to position [133, 0]
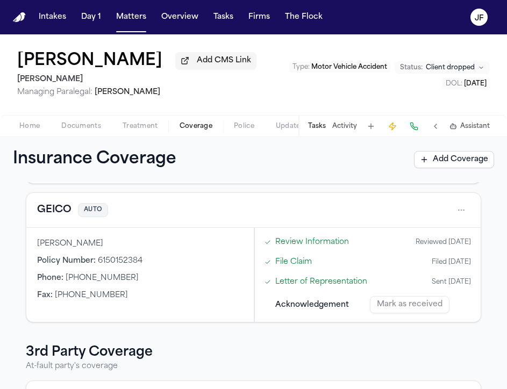
click at [56, 214] on button "GEICO" at bounding box center [54, 210] width 34 height 15
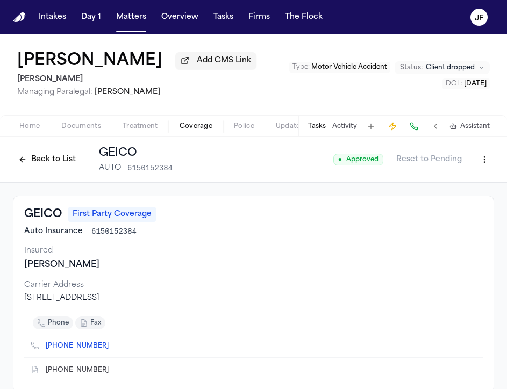
click at [478, 155] on html "Intakes Day 1 Matters Overview Tasks Firms The [PERSON_NAME] [PERSON_NAME] Add …" at bounding box center [253, 194] width 507 height 389
click at [451, 183] on div "Edit Coverage" at bounding box center [447, 185] width 90 height 17
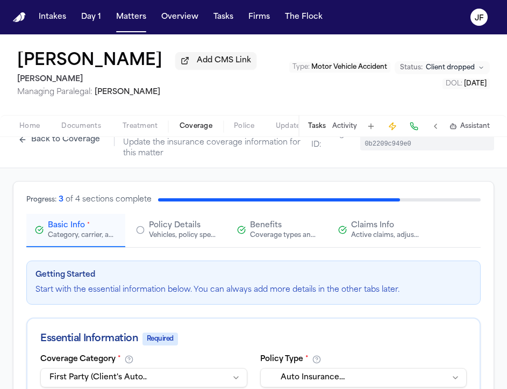
click at [383, 239] on div "Active claims, adjusters, and subrogation details" at bounding box center [385, 235] width 69 height 9
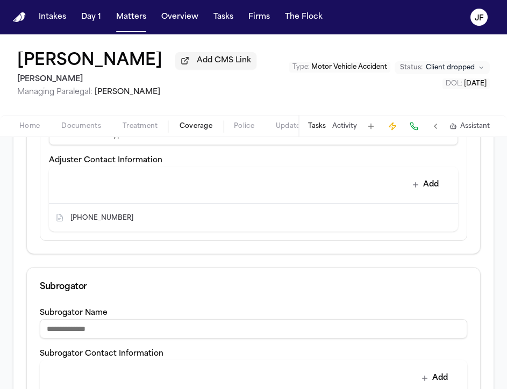
scroll to position [446, 0]
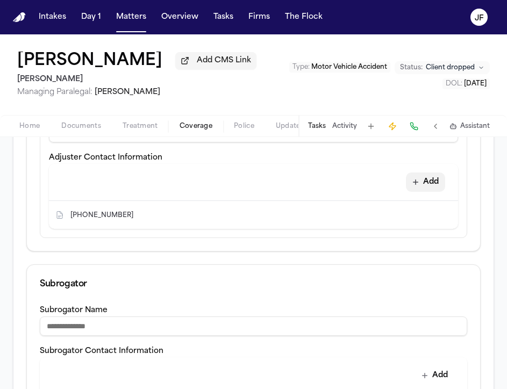
click at [421, 190] on button "Add" at bounding box center [425, 182] width 39 height 19
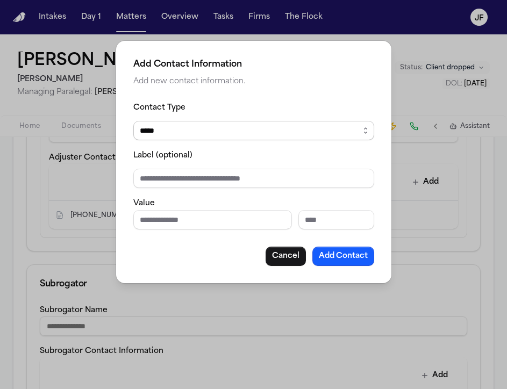
click at [265, 130] on select "***** ***** ******* *** *****" at bounding box center [253, 130] width 241 height 19
select select "*****"
click at [133, 121] on select "***** ***** ******* *** *****" at bounding box center [253, 130] width 241 height 19
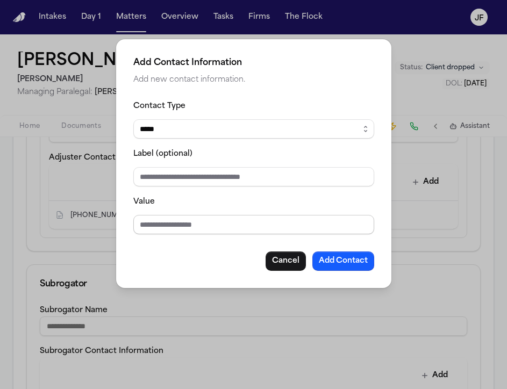
click at [239, 225] on input "Value" at bounding box center [253, 224] width 241 height 19
type input "**********"
click at [280, 179] on input "Label (optional)" at bounding box center [253, 176] width 241 height 19
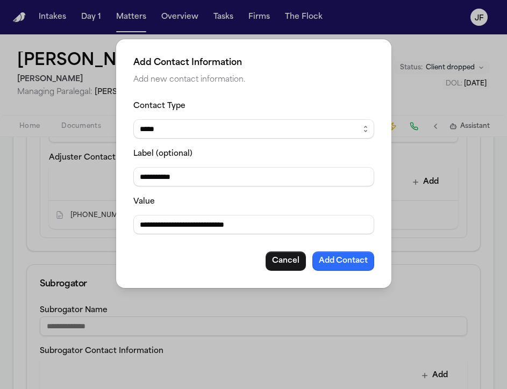
type input "**********"
click at [349, 266] on button "Add Contact" at bounding box center [344, 261] width 62 height 19
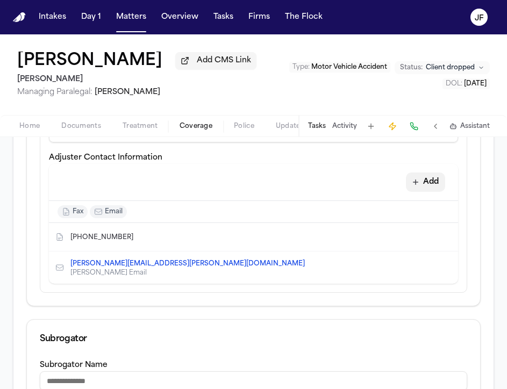
click at [424, 190] on button "Add" at bounding box center [425, 182] width 39 height 19
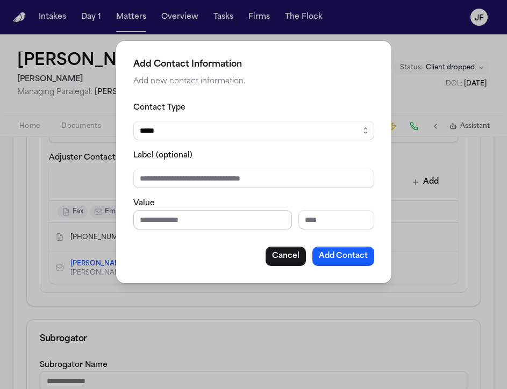
click at [208, 223] on input "Phone number" at bounding box center [212, 219] width 159 height 19
paste input "**********"
type input "**********"
click at [240, 133] on select "***** ***** ******* *** *****" at bounding box center [253, 130] width 241 height 19
click at [212, 180] on input "Label (optional)" at bounding box center [253, 178] width 241 height 19
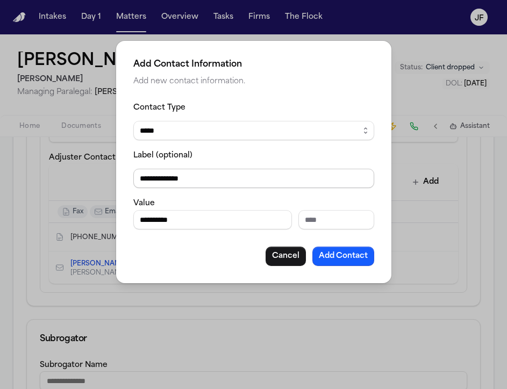
click at [222, 176] on input "**********" at bounding box center [253, 178] width 241 height 19
type input "**********"
click at [349, 262] on button "Add Contact" at bounding box center [344, 256] width 62 height 19
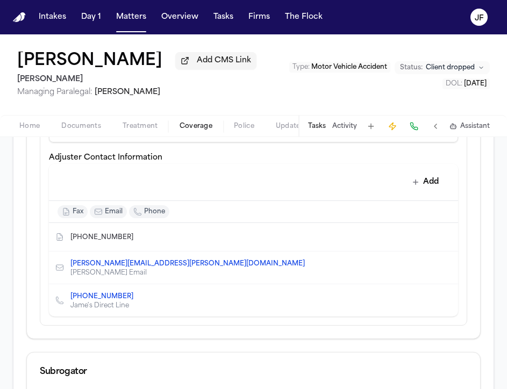
click at [438, 237] on button "Delete contact" at bounding box center [444, 237] width 15 height 15
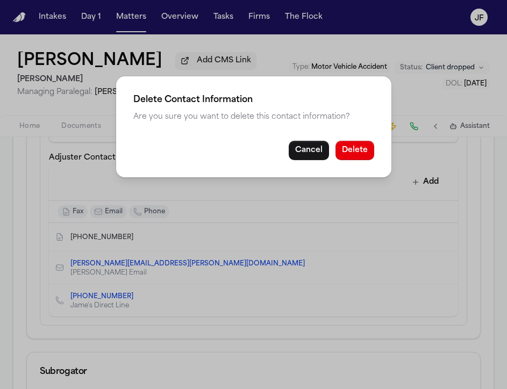
click at [373, 158] on div "Cancel Delete" at bounding box center [253, 150] width 241 height 19
click at [361, 145] on button "Delete" at bounding box center [355, 150] width 39 height 19
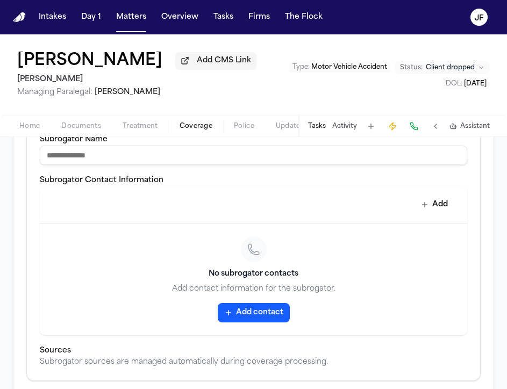
scroll to position [742, 0]
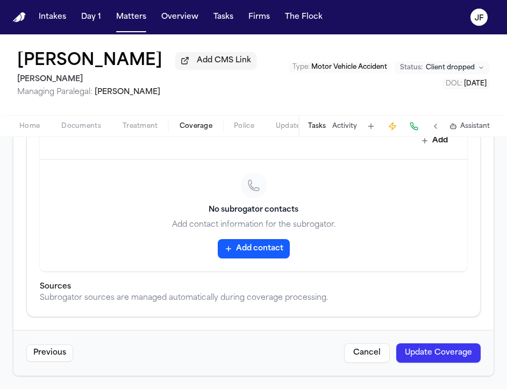
click at [413, 363] on button "Update Coverage" at bounding box center [438, 353] width 84 height 19
